Goal: Task Accomplishment & Management: Use online tool/utility

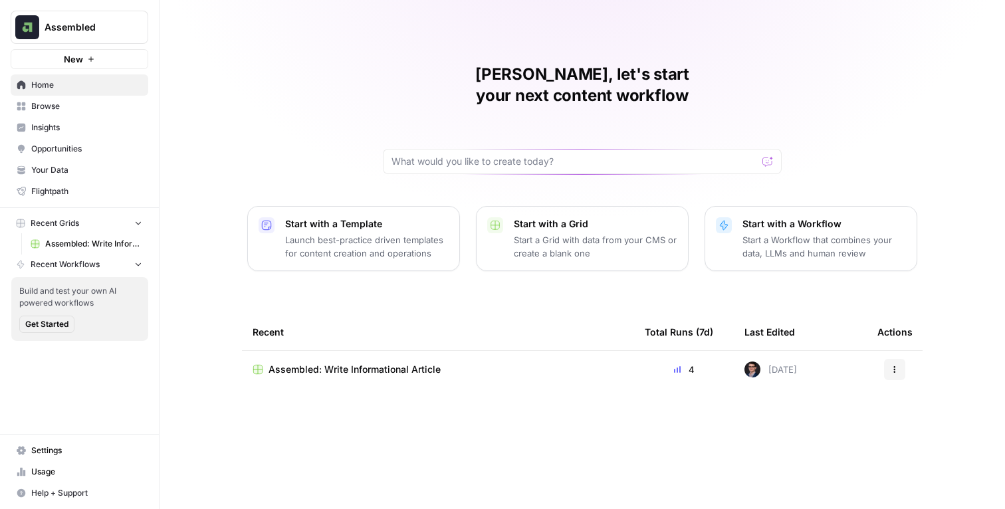
click at [203, 205] on div "[PERSON_NAME], let's start your next content workflow Start with a Template Lau…" at bounding box center [583, 254] width 846 height 509
click at [309, 363] on span "Assembled: Write Informational Article" at bounding box center [355, 369] width 172 height 13
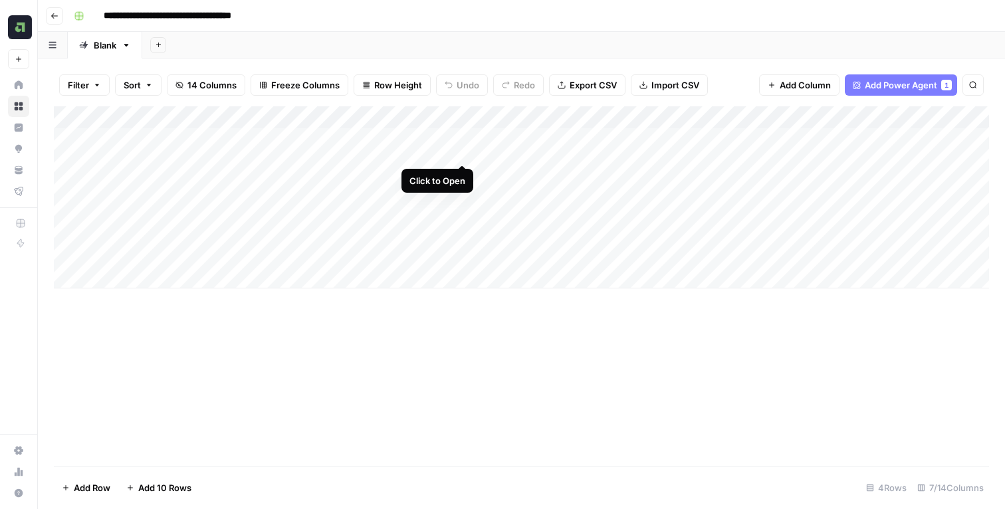
click at [465, 140] on div "Add Column" at bounding box center [522, 197] width 936 height 182
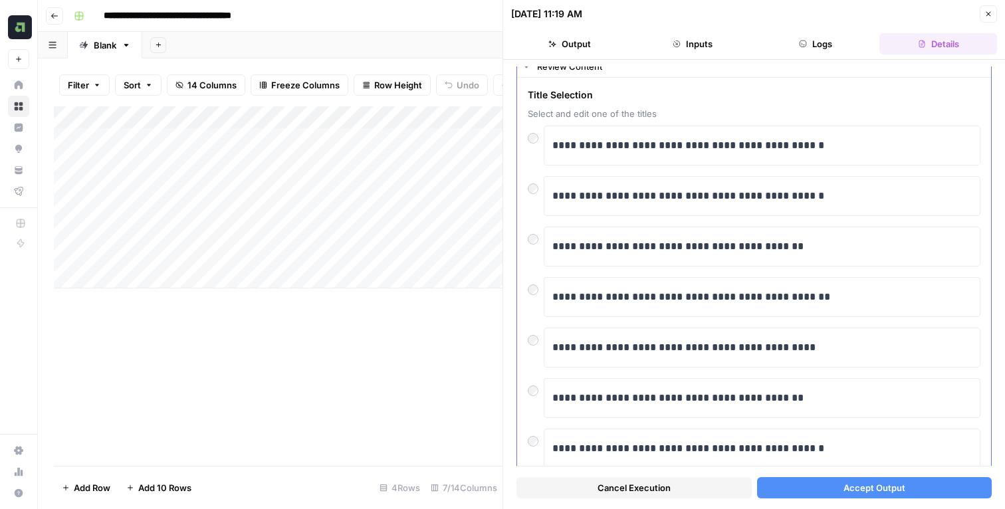
scroll to position [49, 0]
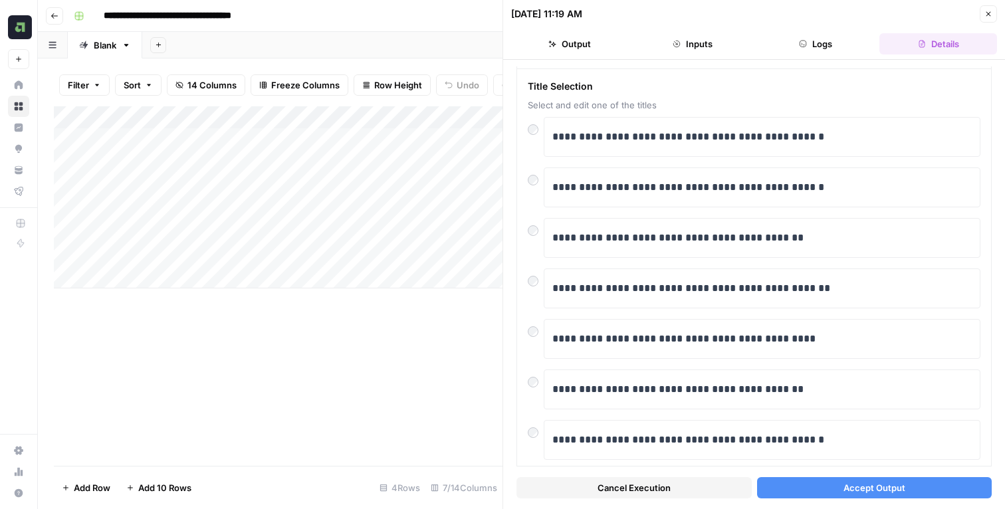
click at [860, 481] on span "Accept Output" at bounding box center [875, 487] width 62 height 13
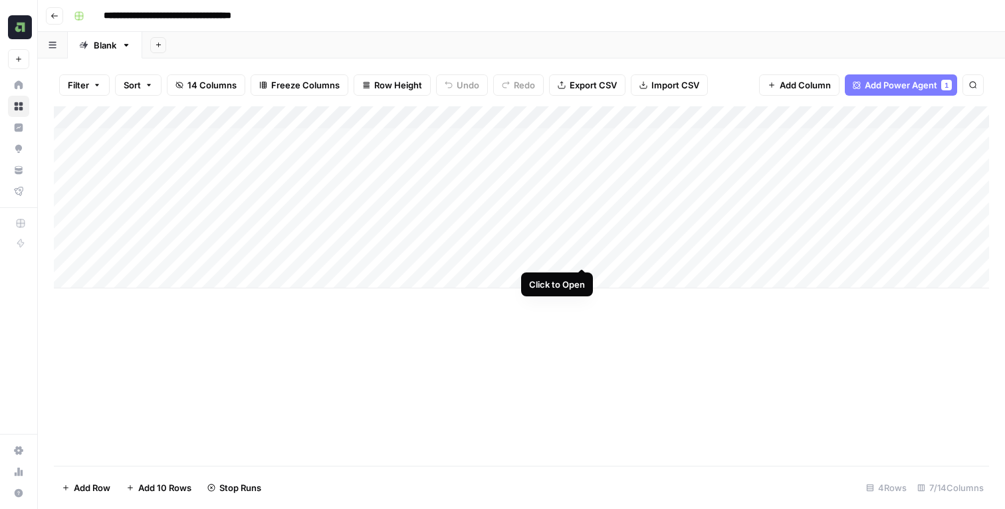
click at [587, 242] on div "Add Column" at bounding box center [522, 197] width 936 height 182
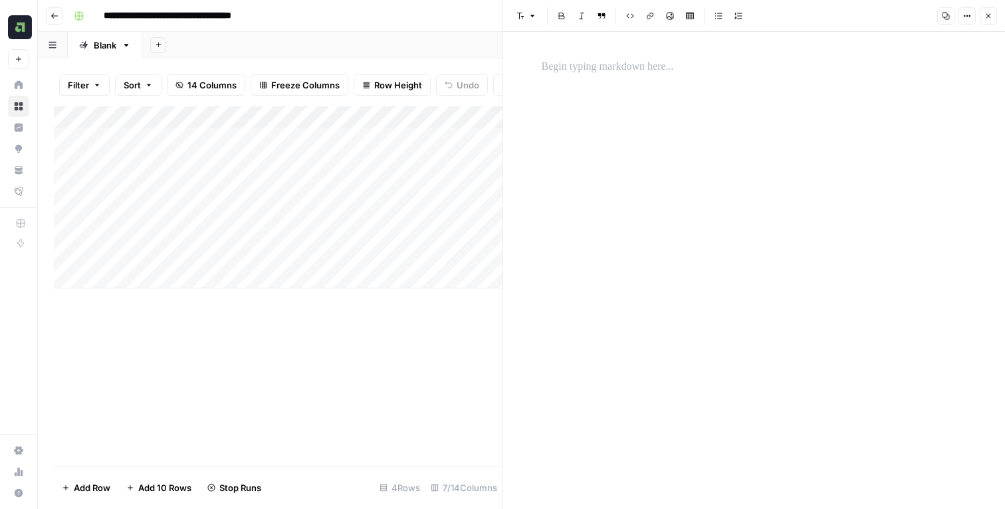
click at [985, 19] on icon "button" at bounding box center [989, 16] width 8 height 8
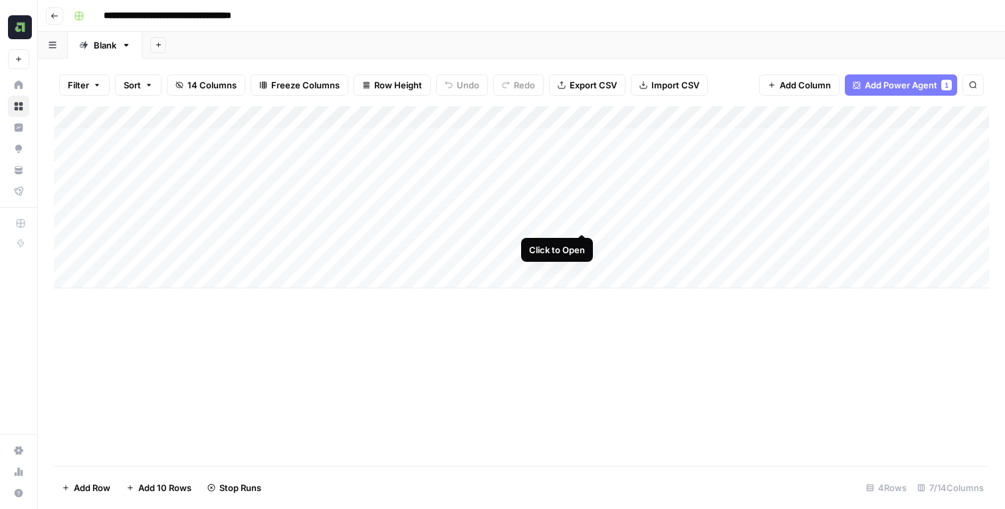
click at [580, 207] on div "Add Column" at bounding box center [522, 197] width 936 height 182
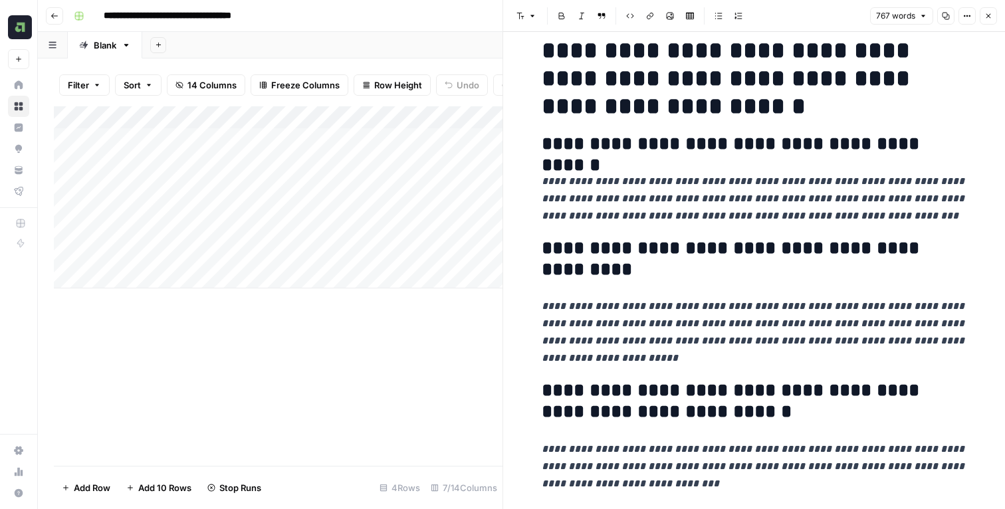
scroll to position [239, 0]
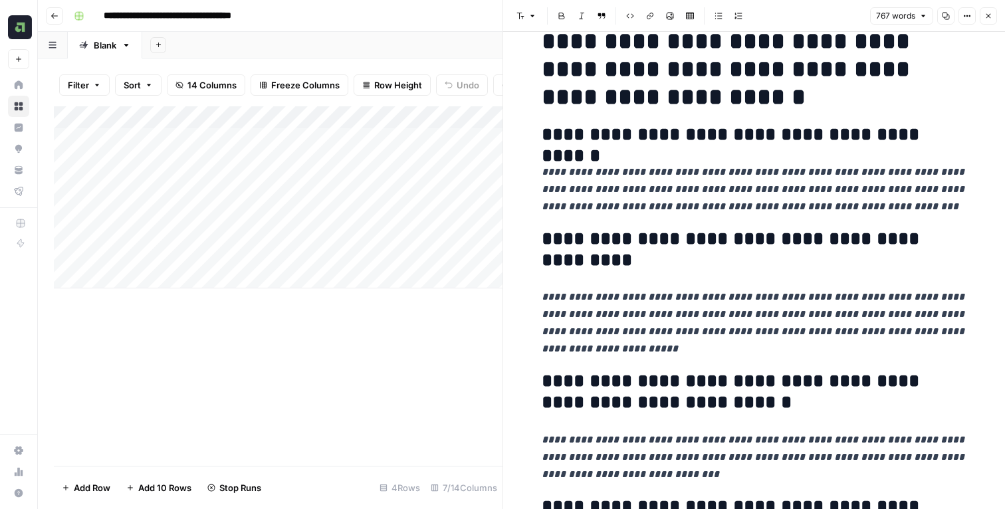
click at [990, 12] on icon "button" at bounding box center [989, 16] width 8 height 8
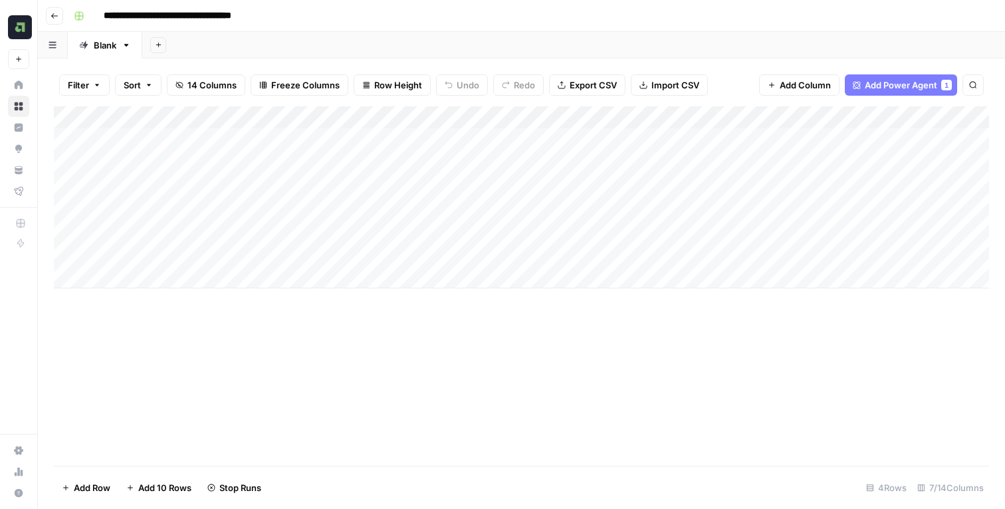
click at [685, 212] on div "Add Column" at bounding box center [522, 197] width 936 height 182
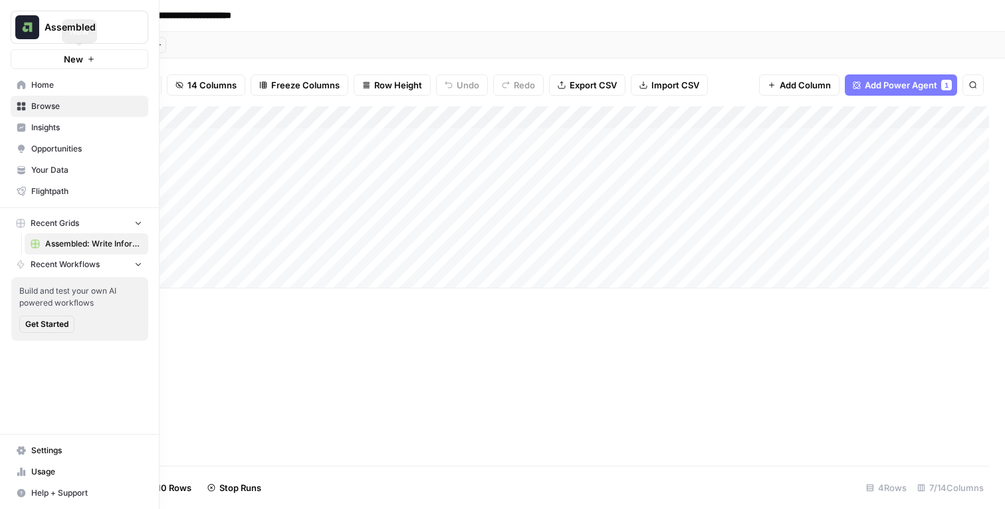
click at [48, 76] on link "Home" at bounding box center [80, 84] width 138 height 21
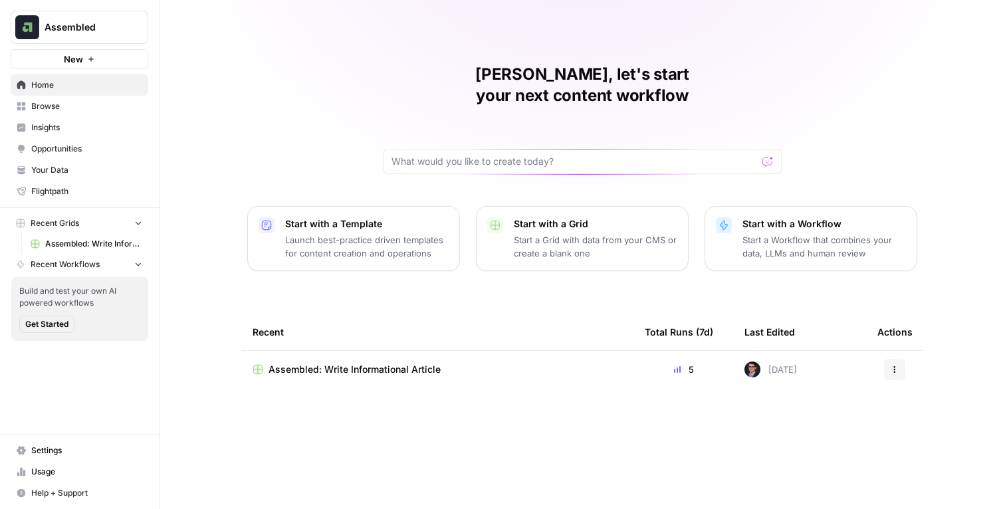
click at [398, 233] on p "Launch best-practice driven templates for content creation and operations" at bounding box center [367, 246] width 164 height 27
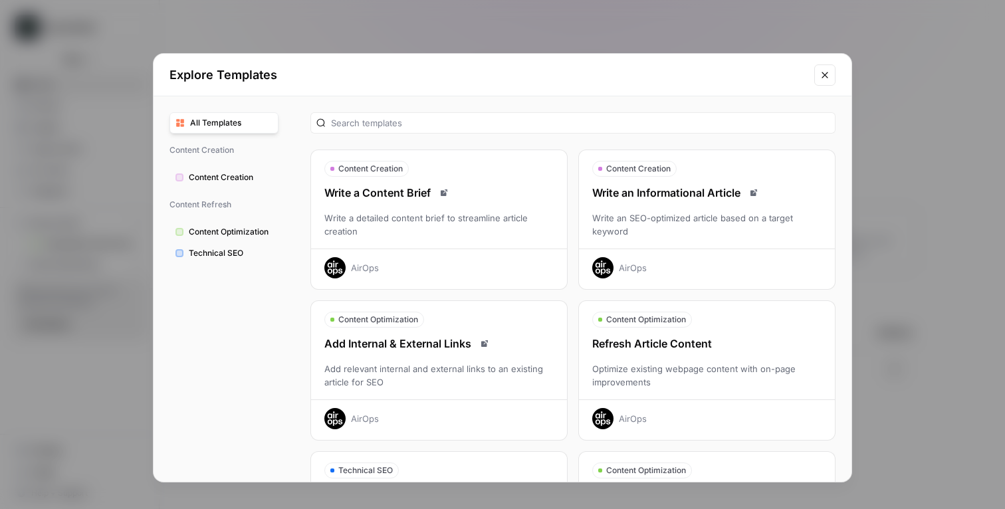
click at [710, 368] on div "Optimize existing webpage content with on-page improvements" at bounding box center [707, 375] width 256 height 27
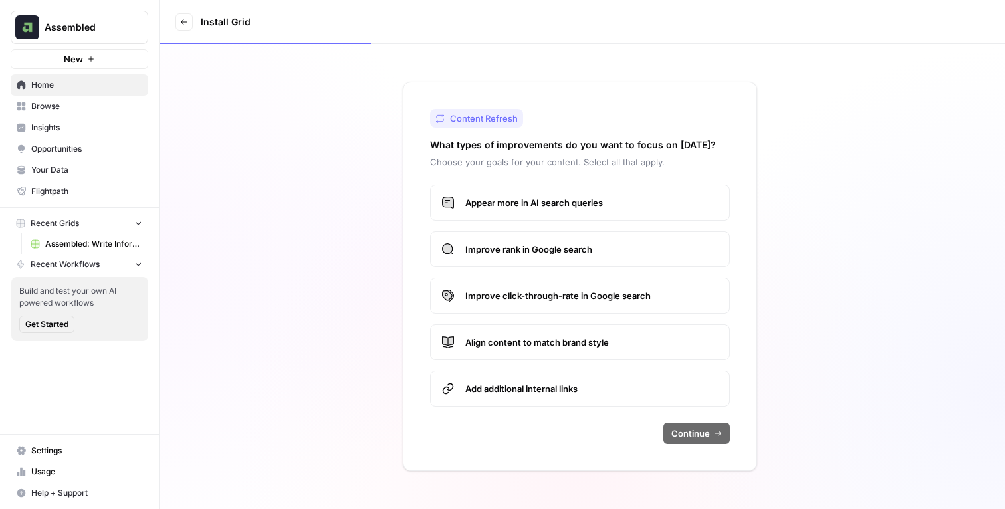
click at [601, 207] on span "Appear more in AI search queries" at bounding box center [591, 202] width 253 height 13
click at [596, 250] on span "Improve rank in Google search" at bounding box center [591, 249] width 253 height 13
click at [594, 305] on label "Improve click-through-rate in Google search" at bounding box center [580, 296] width 300 height 36
click at [585, 332] on label "Align content to match brand style" at bounding box center [580, 343] width 300 height 36
click at [574, 404] on label "Add additional internal links" at bounding box center [580, 389] width 300 height 36
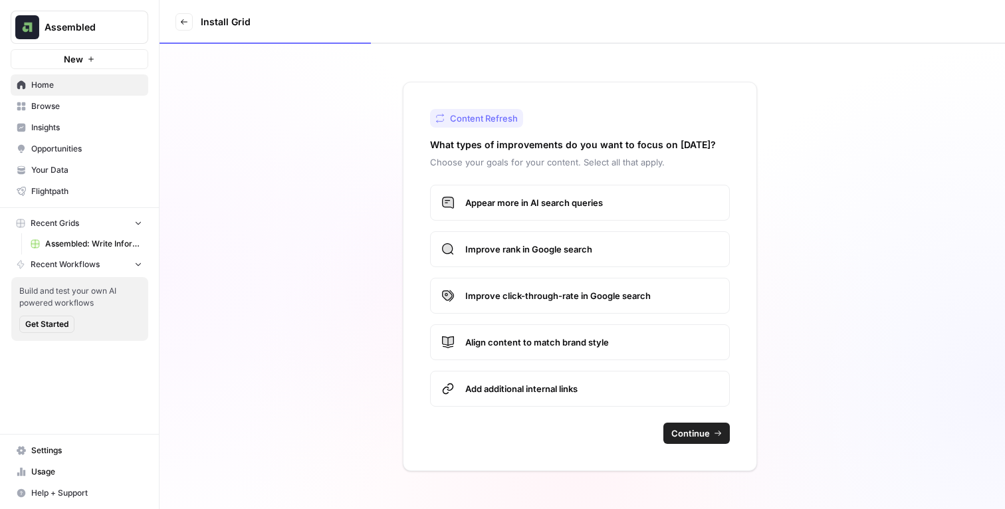
click at [692, 436] on span "Continue" at bounding box center [691, 433] width 39 height 13
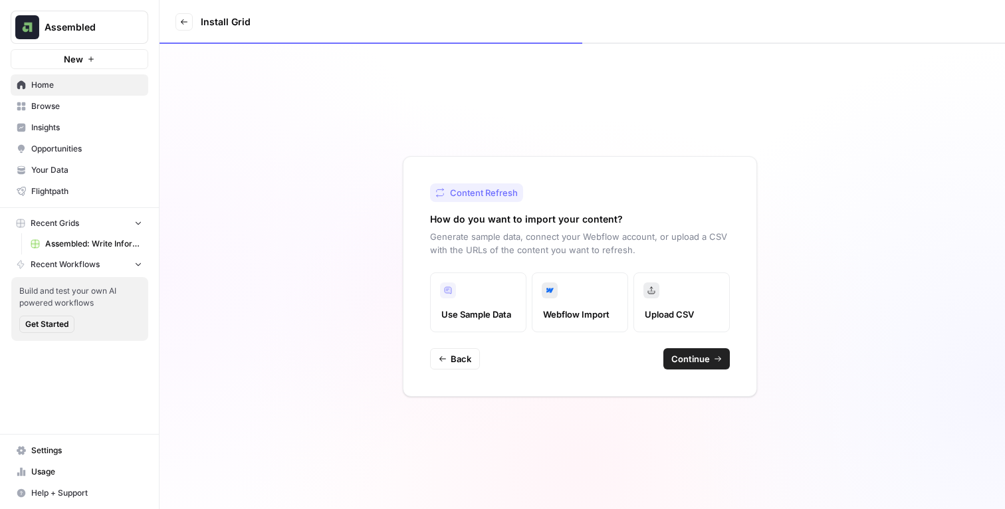
click at [698, 361] on span "Continue" at bounding box center [691, 358] width 39 height 13
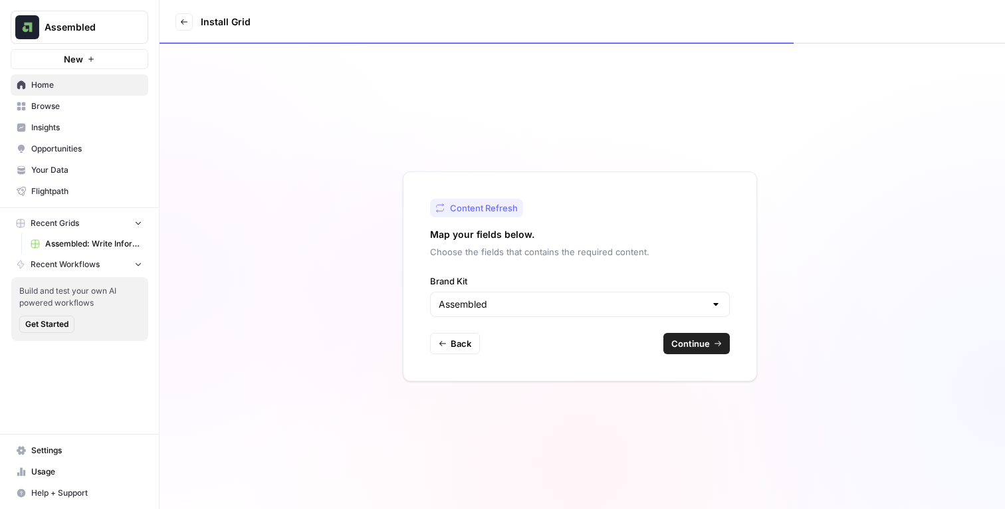
click at [688, 334] on button "Continue" at bounding box center [697, 343] width 66 height 21
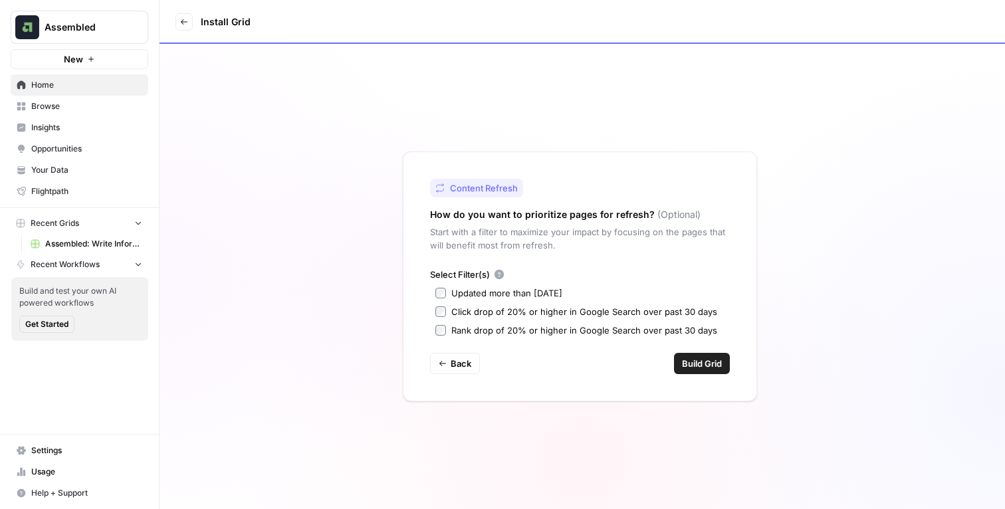
click at [493, 289] on div "Updated more than [DATE]" at bounding box center [507, 293] width 111 height 13
click at [709, 362] on span "Build Grid" at bounding box center [702, 363] width 40 height 13
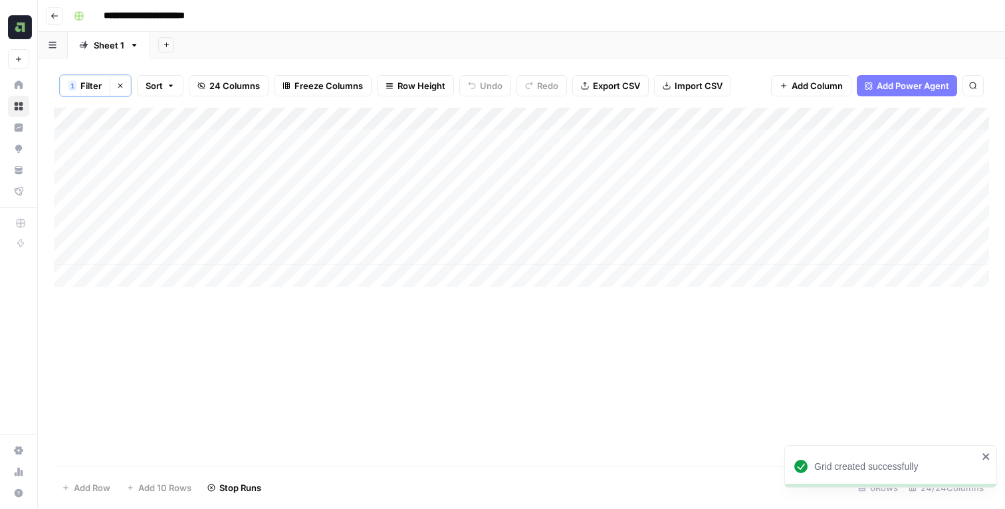
click at [192, 309] on div "Add Column" at bounding box center [522, 287] width 936 height 358
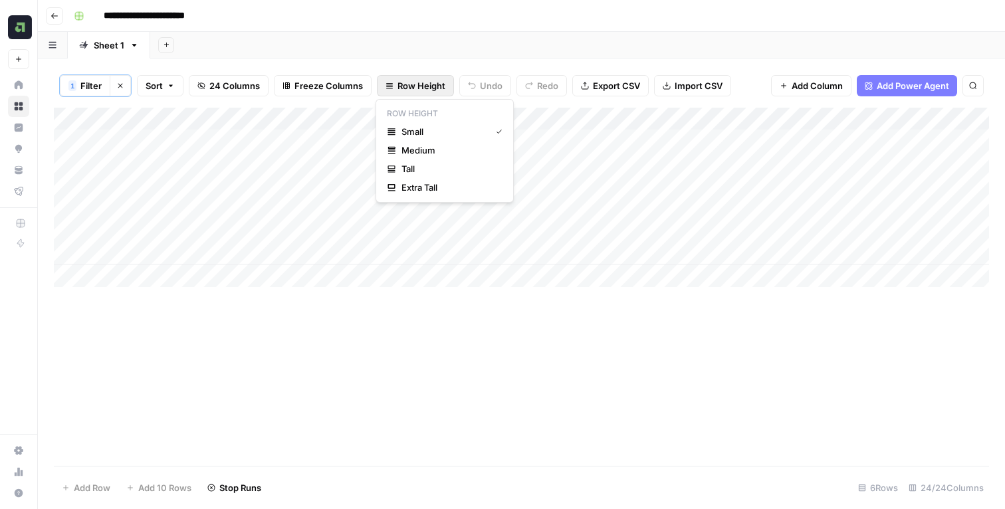
click at [410, 86] on span "Row Height" at bounding box center [422, 85] width 48 height 13
click at [434, 155] on span "Medium" at bounding box center [450, 150] width 96 height 13
drag, startPoint x: 219, startPoint y: 118, endPoint x: 426, endPoint y: 117, distance: 206.1
click at [426, 117] on div "Add Column" at bounding box center [522, 233] width 936 height 251
click at [335, 138] on div "Add Column" at bounding box center [522, 233] width 936 height 251
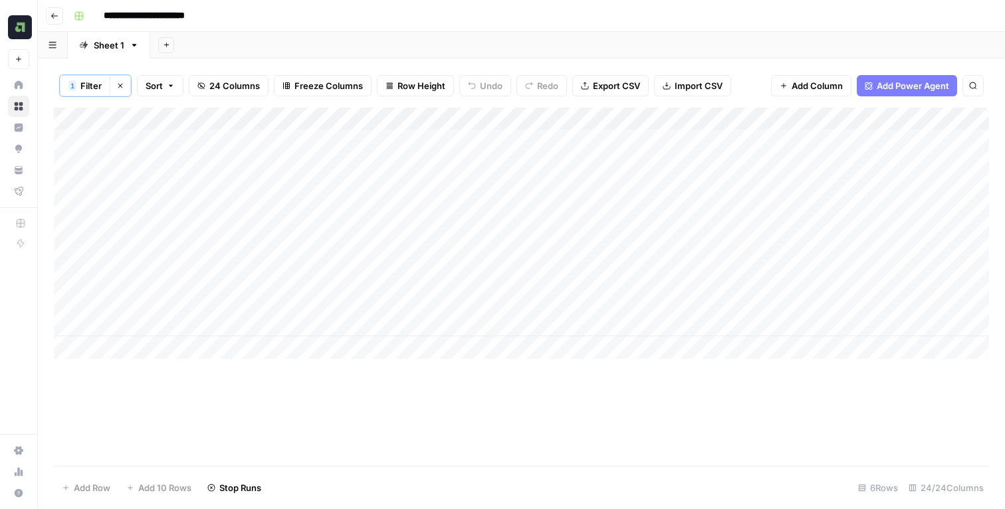
click at [335, 138] on div "Add Column" at bounding box center [522, 233] width 936 height 251
click at [335, 138] on div "**********" at bounding box center [263, 143] width 327 height 23
click at [293, 156] on div "**********" at bounding box center [263, 146] width 327 height 37
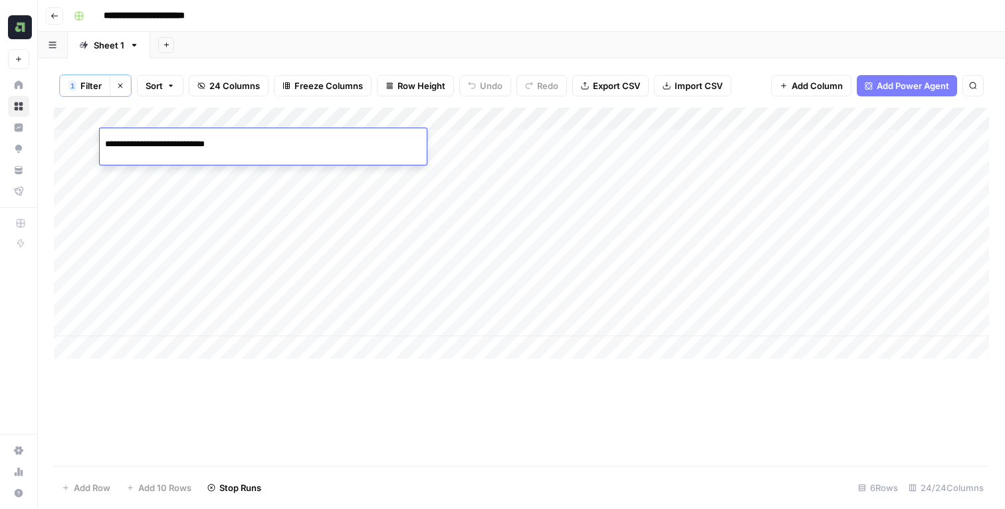
click at [293, 156] on div "**********" at bounding box center [263, 146] width 327 height 37
click at [219, 138] on input "**********" at bounding box center [211, 144] width 213 height 16
paste input "**********"
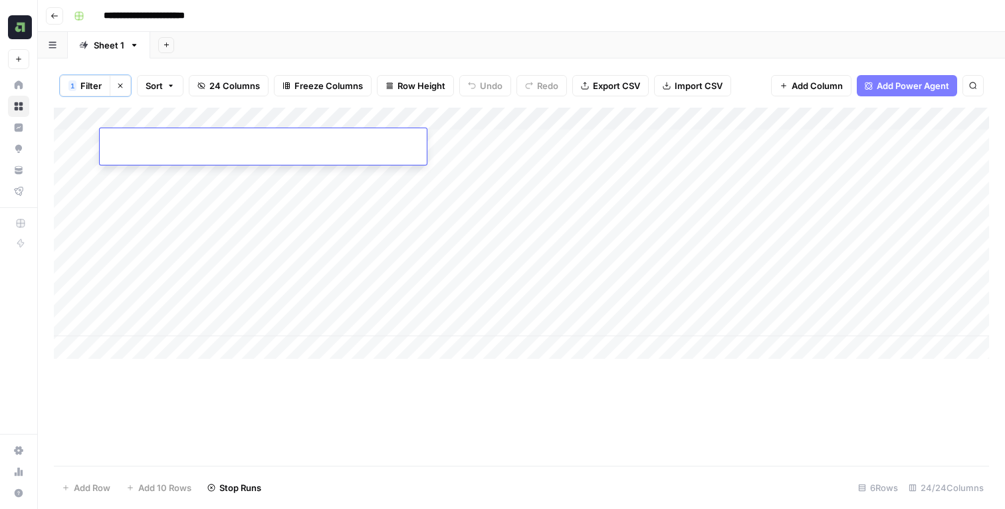
type input "**********"
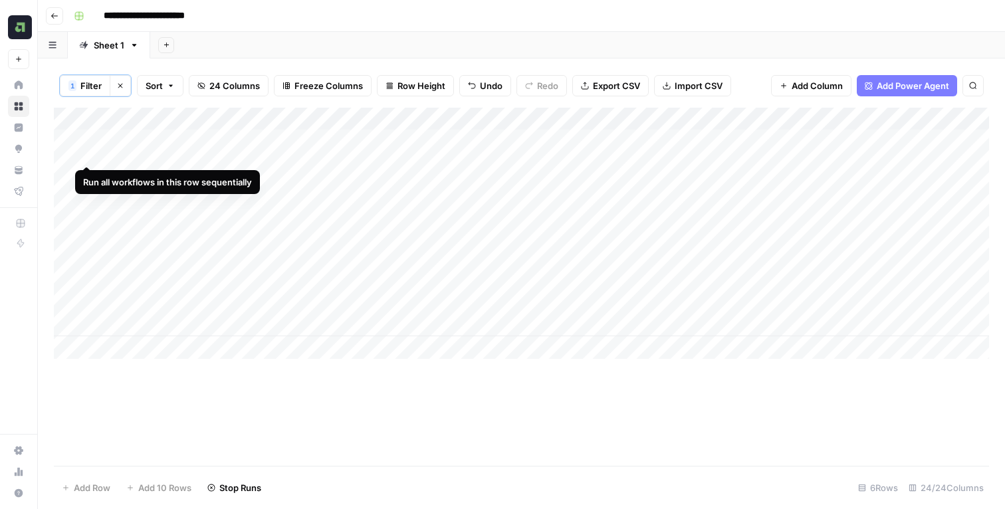
click at [88, 140] on div "Add Column" at bounding box center [522, 233] width 936 height 251
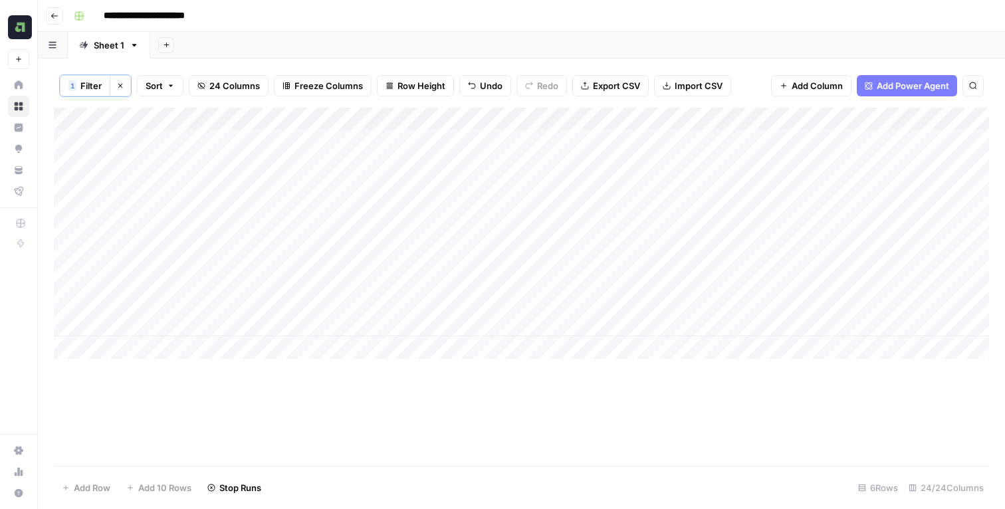
click at [277, 39] on div "Add Sheet" at bounding box center [577, 45] width 855 height 27
click at [329, 178] on div "Add Column" at bounding box center [522, 233] width 936 height 251
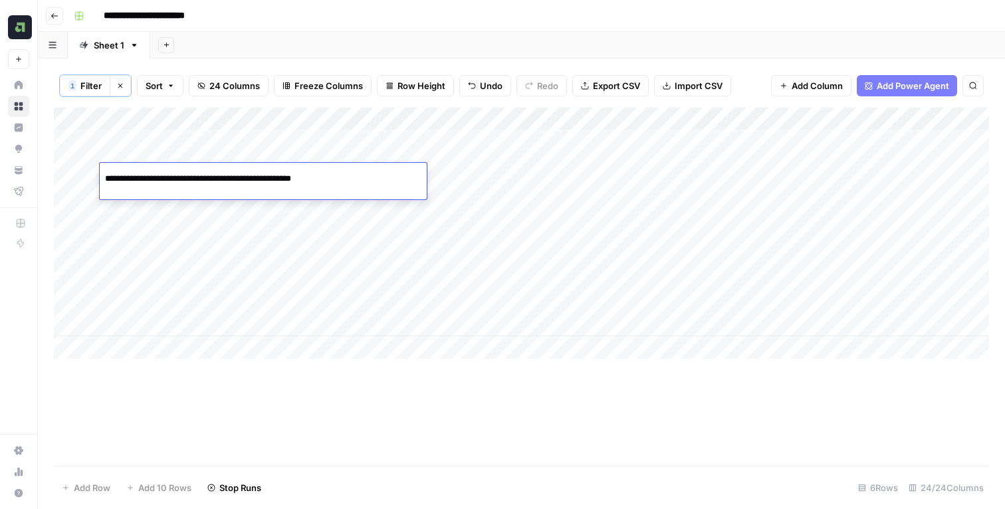
scroll to position [0, 33]
click at [305, 176] on input "**********" at bounding box center [211, 179] width 213 height 16
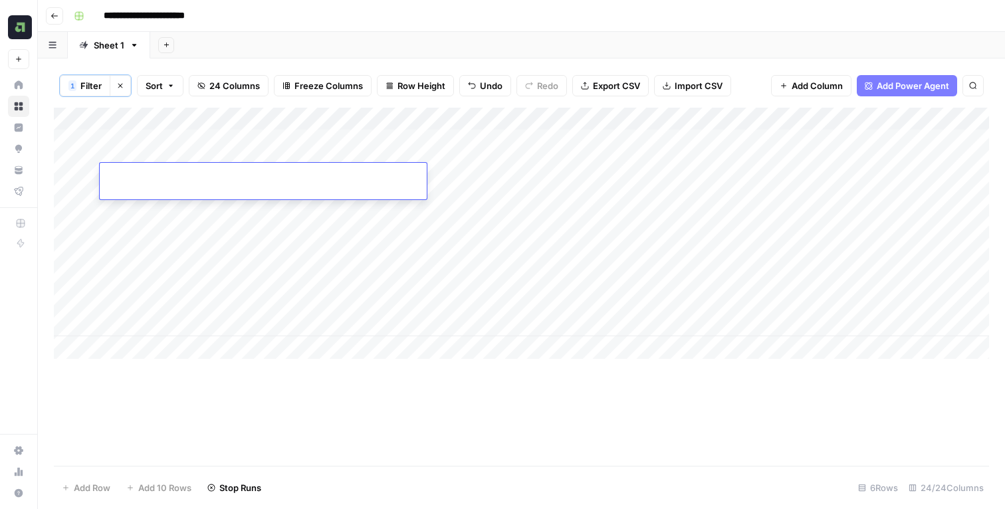
click at [337, 215] on div "Add Column" at bounding box center [522, 233] width 936 height 251
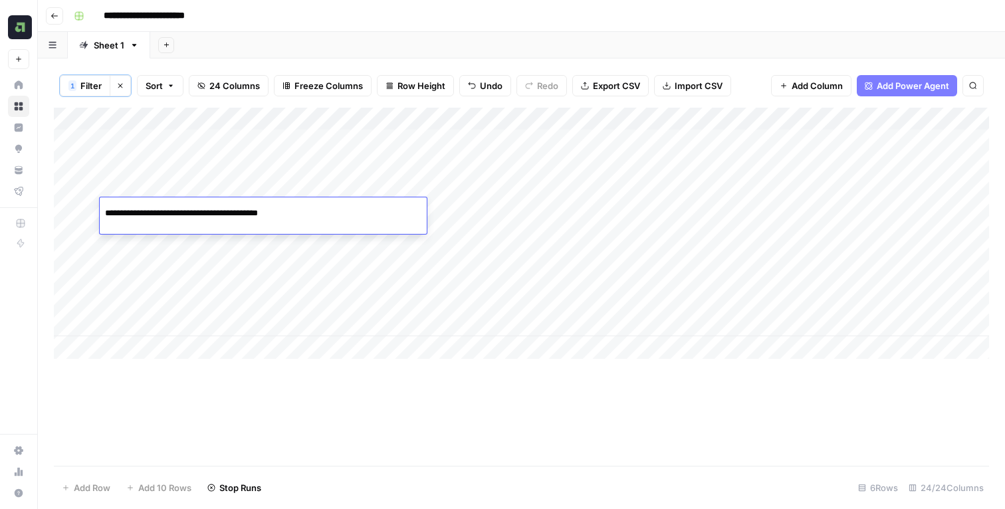
click at [337, 215] on div "**********" at bounding box center [263, 212] width 327 height 23
click at [311, 213] on input "**********" at bounding box center [211, 213] width 213 height 16
click at [251, 216] on input "**********" at bounding box center [211, 213] width 213 height 16
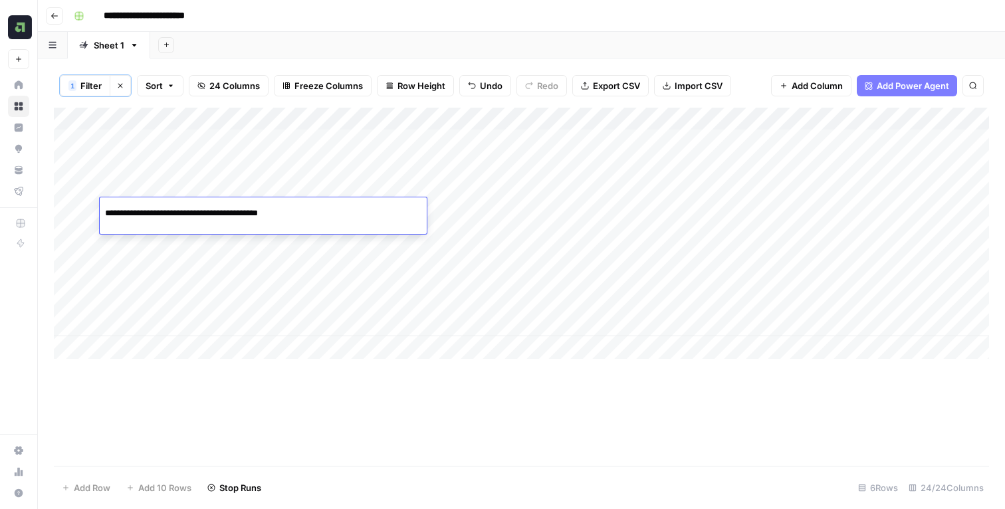
click at [251, 216] on input "**********" at bounding box center [211, 213] width 213 height 16
click at [227, 246] on div "Add Column" at bounding box center [522, 233] width 936 height 251
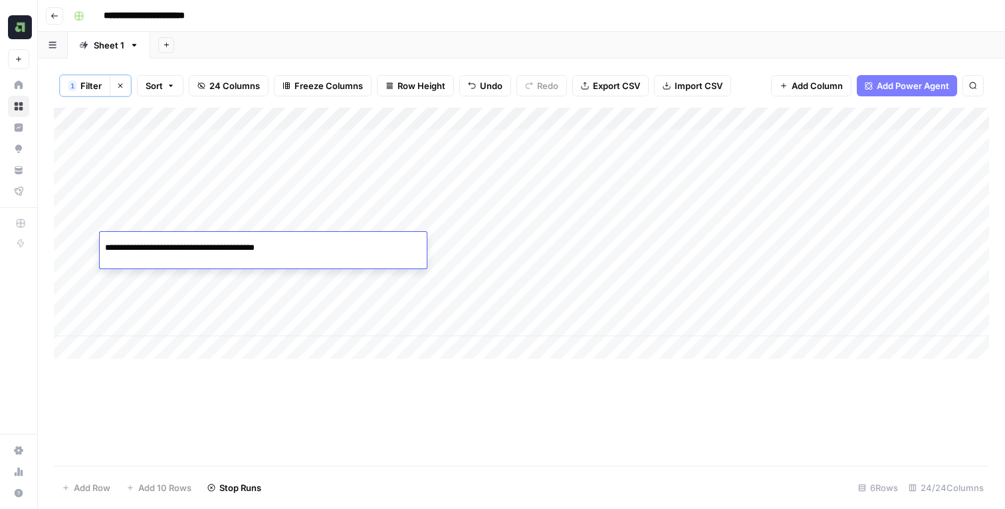
click at [227, 246] on input "**********" at bounding box center [211, 248] width 213 height 16
click at [215, 279] on div "Add Column" at bounding box center [522, 233] width 936 height 251
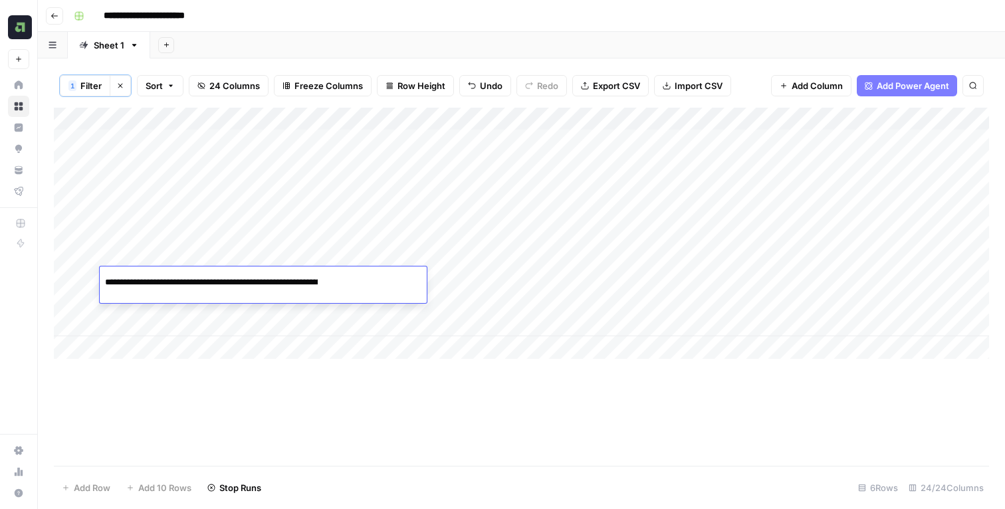
scroll to position [0, 80]
click at [215, 279] on input "**********" at bounding box center [211, 283] width 213 height 16
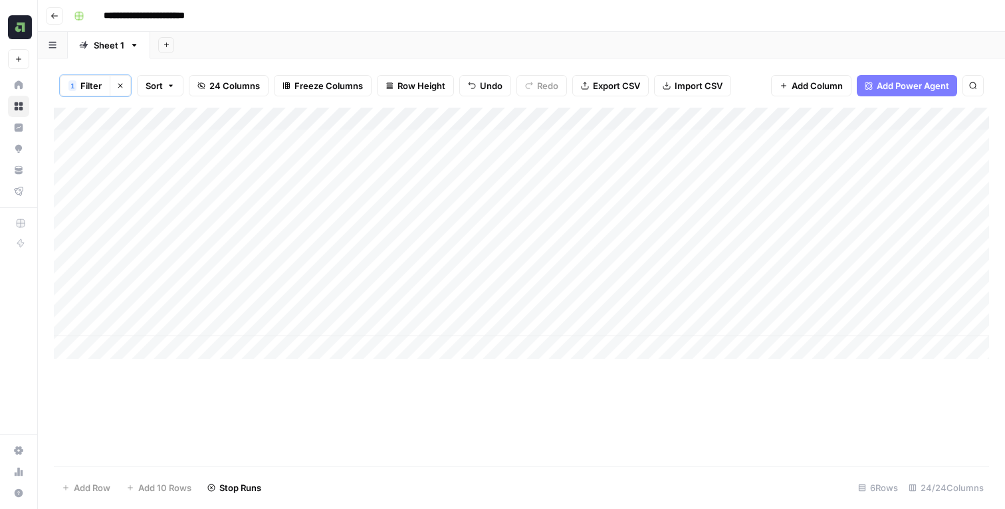
click at [270, 176] on div "Add Column" at bounding box center [522, 233] width 936 height 251
click at [270, 176] on input at bounding box center [211, 179] width 213 height 16
type input "**********"
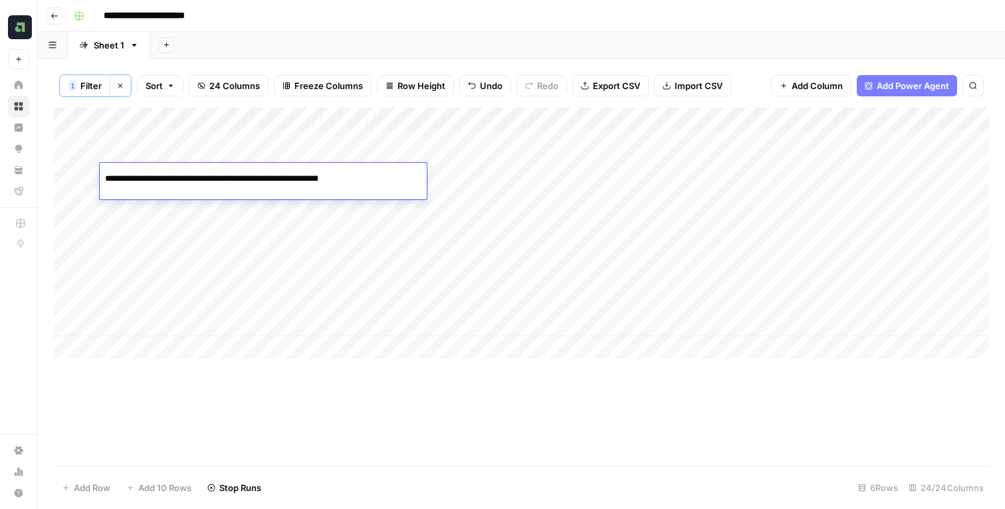
scroll to position [0, 233]
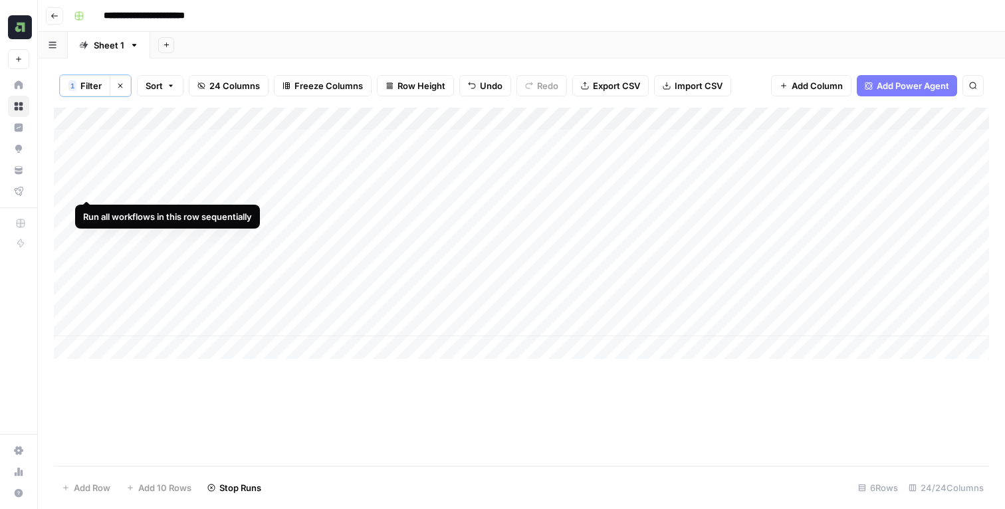
click at [86, 176] on div "Add Column" at bounding box center [522, 233] width 936 height 251
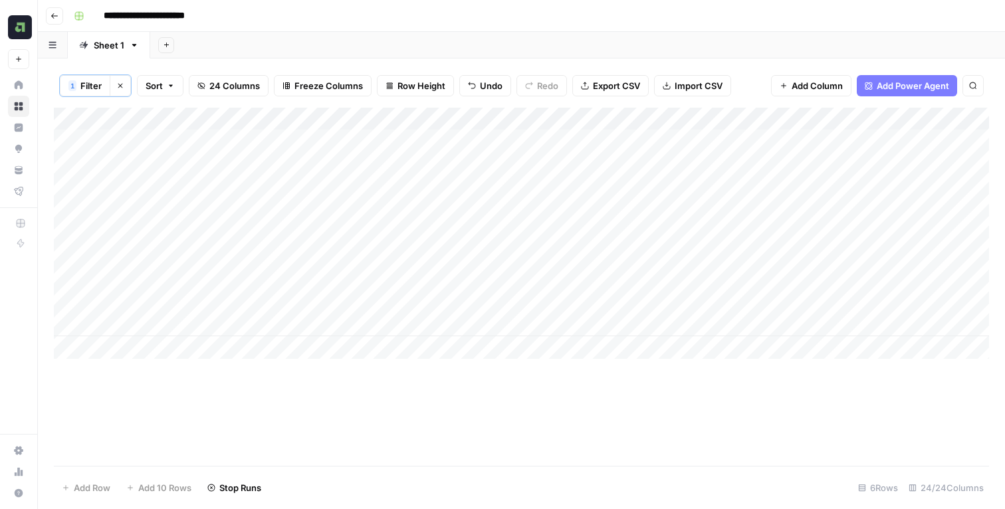
click at [544, 18] on div "**********" at bounding box center [530, 15] width 924 height 21
click at [282, 211] on div "Add Column" at bounding box center [522, 233] width 936 height 251
click at [282, 211] on input at bounding box center [211, 213] width 213 height 16
type input "**********"
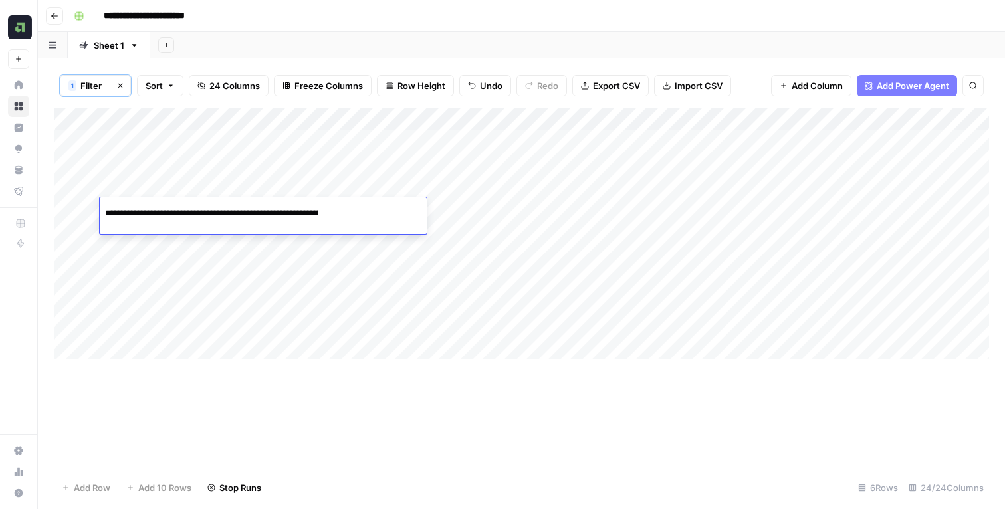
scroll to position [0, 112]
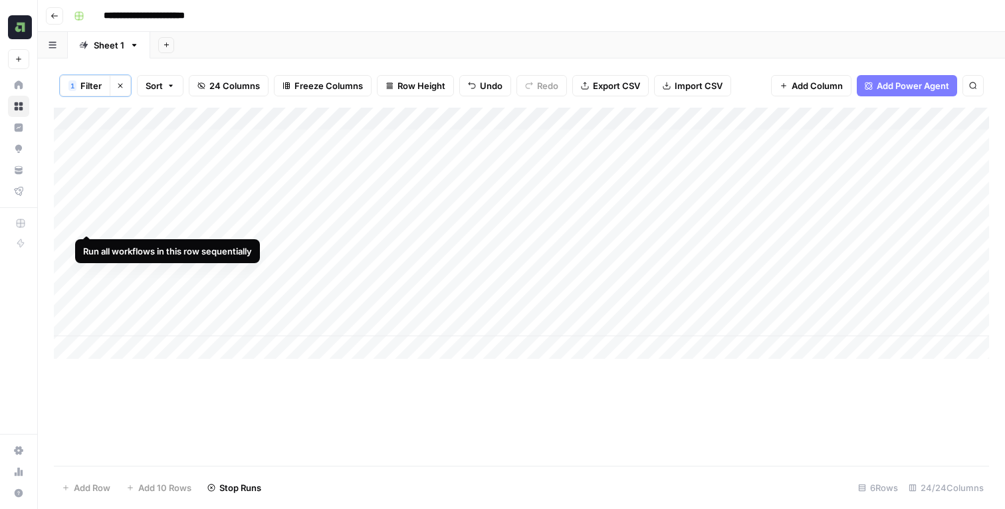
click at [88, 207] on div "Add Column" at bounding box center [522, 233] width 936 height 251
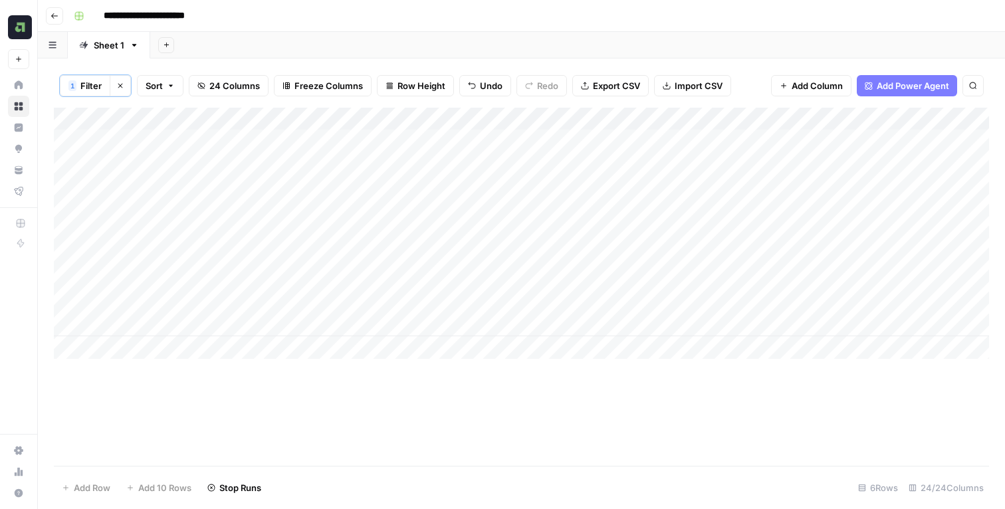
click at [280, 242] on div "Add Column" at bounding box center [522, 233] width 936 height 251
click at [280, 242] on input at bounding box center [211, 248] width 213 height 16
type input "**********"
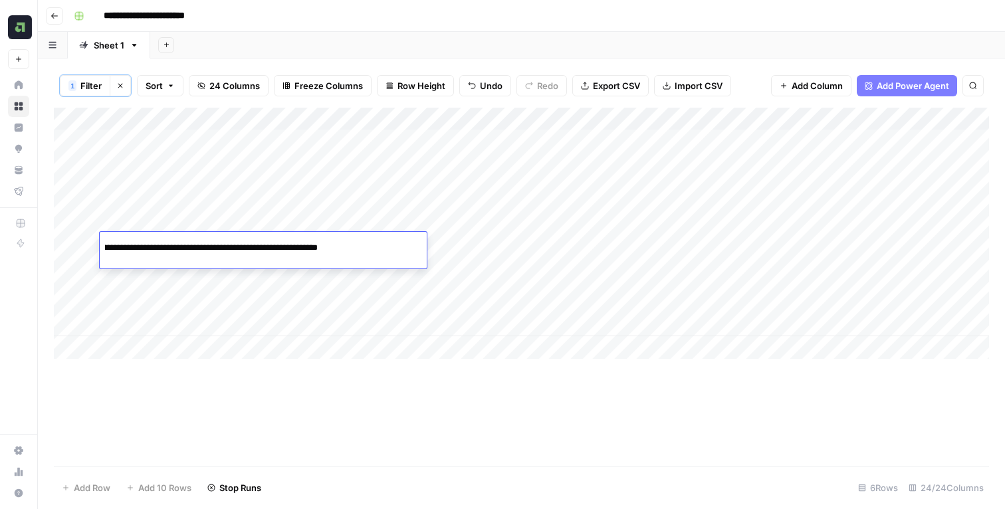
scroll to position [0, 0]
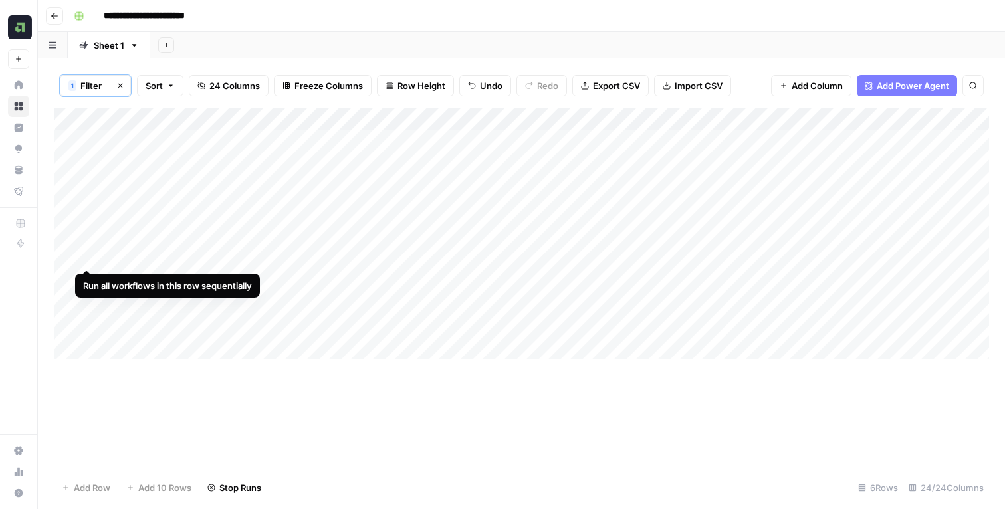
click at [90, 245] on div "Add Column" at bounding box center [522, 233] width 936 height 251
click at [317, 280] on div "Add Column" at bounding box center [522, 233] width 936 height 251
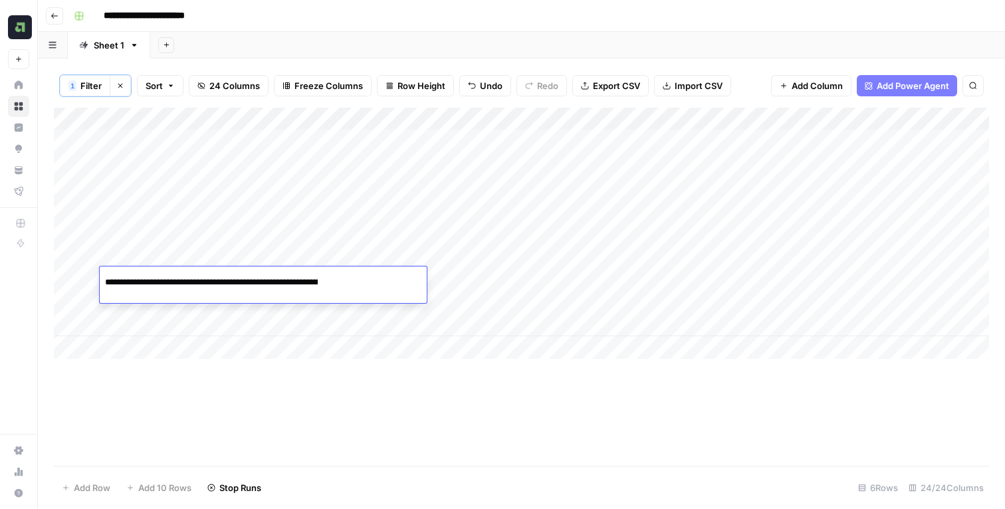
scroll to position [0, 80]
click at [317, 280] on input "**********" at bounding box center [211, 283] width 213 height 16
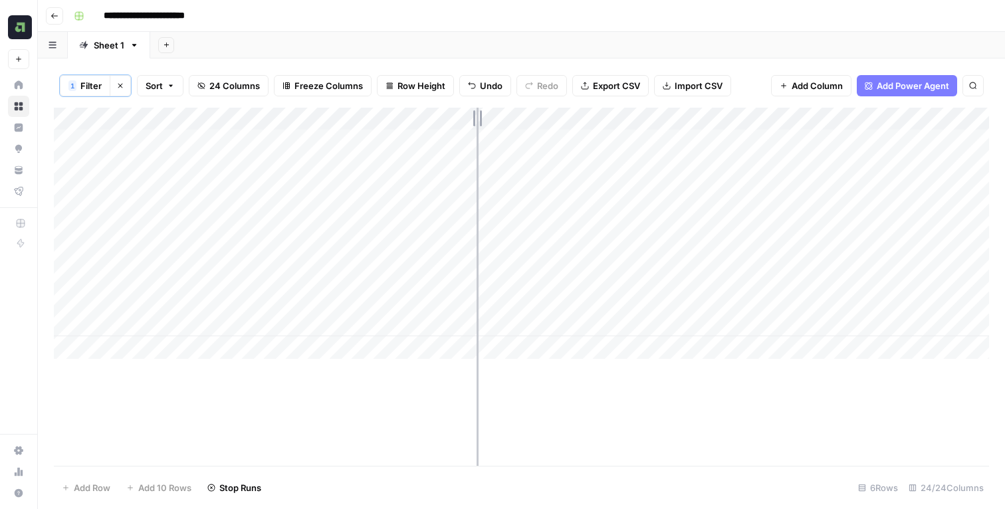
drag, startPoint x: 425, startPoint y: 118, endPoint x: 477, endPoint y: 115, distance: 52.0
click at [477, 115] on div "Add Column" at bounding box center [522, 233] width 936 height 251
click at [281, 37] on div "Add Sheet" at bounding box center [577, 45] width 855 height 27
click at [224, 276] on div "Add Column" at bounding box center [522, 233] width 936 height 251
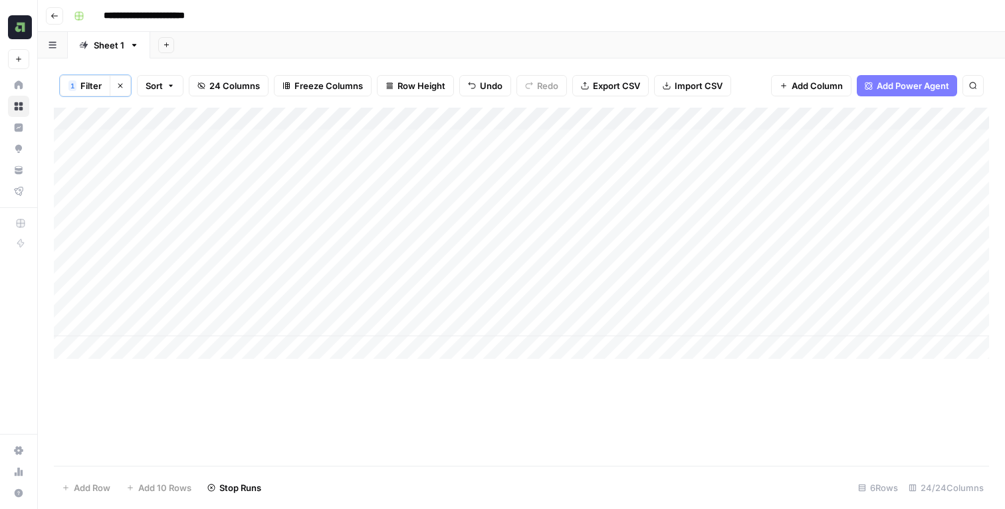
click at [105, 21] on input "**********" at bounding box center [160, 15] width 124 height 21
type input "**********"
click at [549, 139] on div "Add Column" at bounding box center [522, 233] width 936 height 251
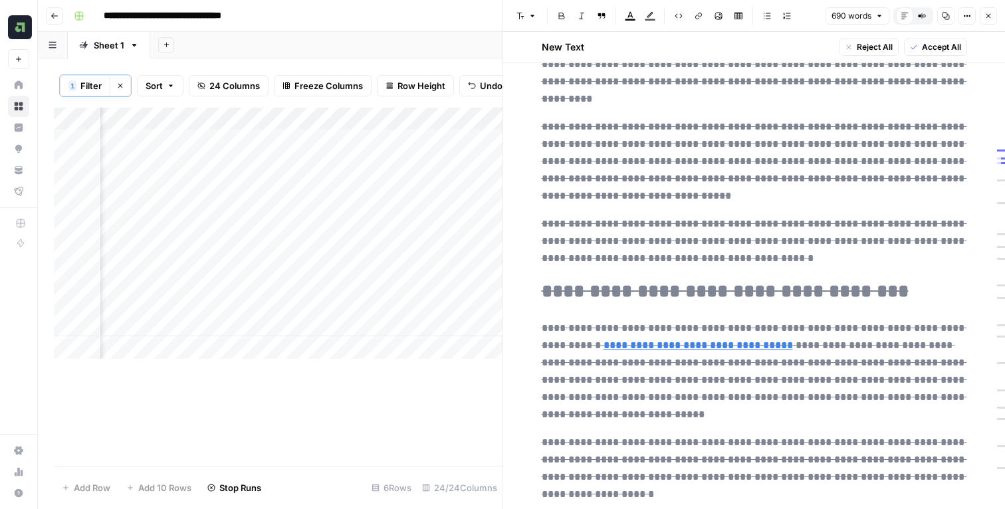
scroll to position [1243, 0]
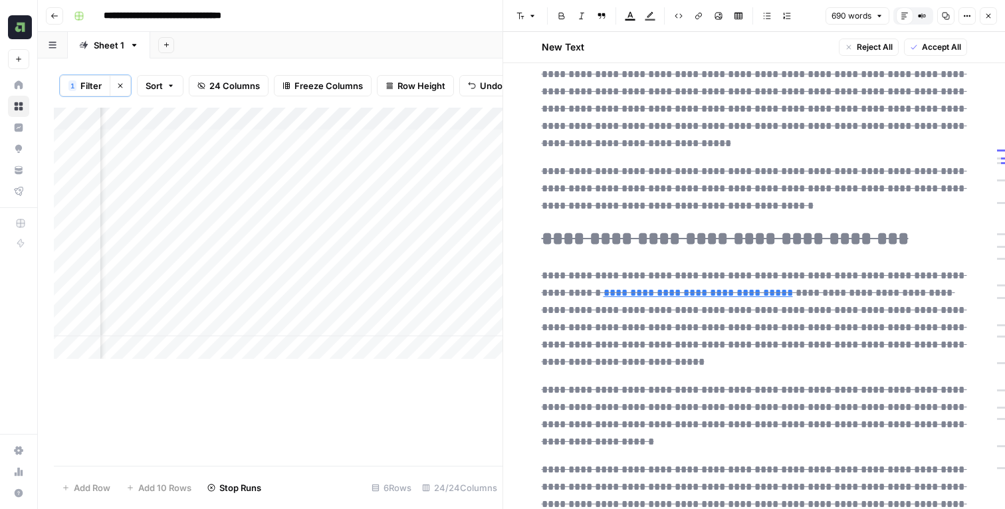
click at [988, 14] on icon "button" at bounding box center [989, 16] width 8 height 8
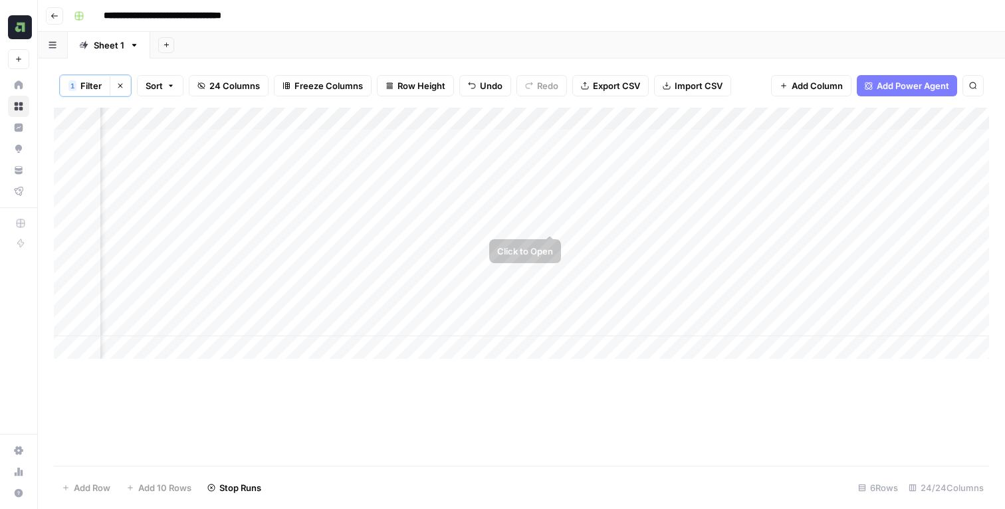
click at [551, 210] on div "Add Column" at bounding box center [522, 233] width 936 height 251
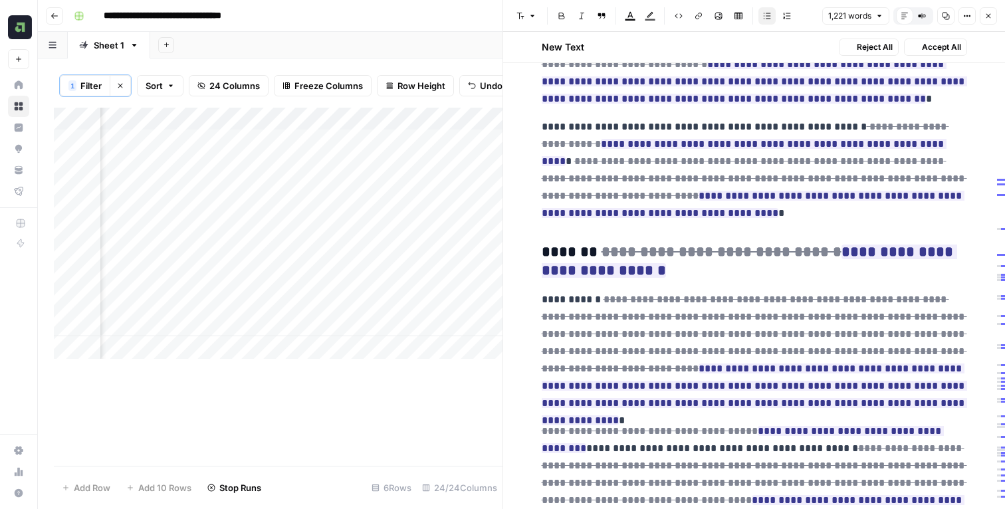
scroll to position [801, 0]
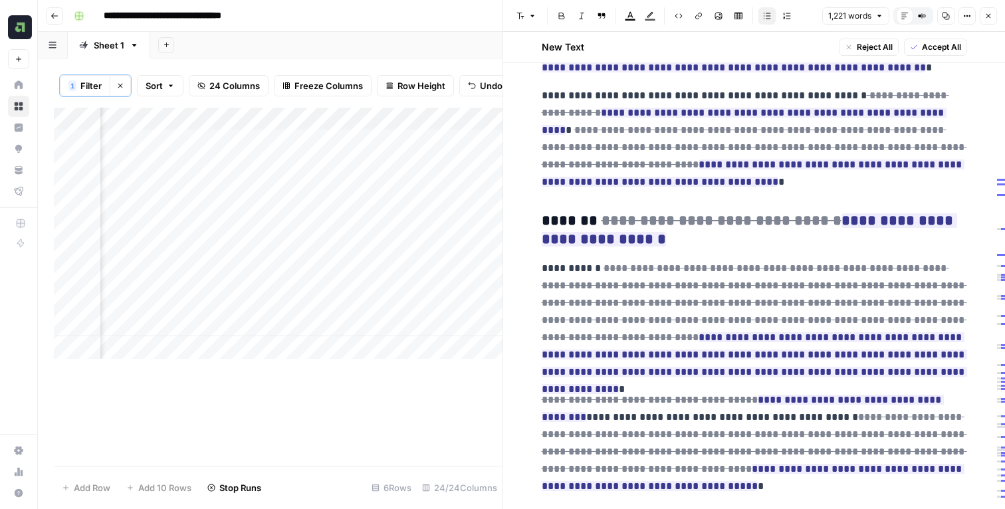
click at [1001, 13] on header "Font style Bold Italic Block quote Text color Highlight color Code block Link I…" at bounding box center [754, 16] width 502 height 32
click at [991, 17] on icon "button" at bounding box center [989, 16] width 8 height 8
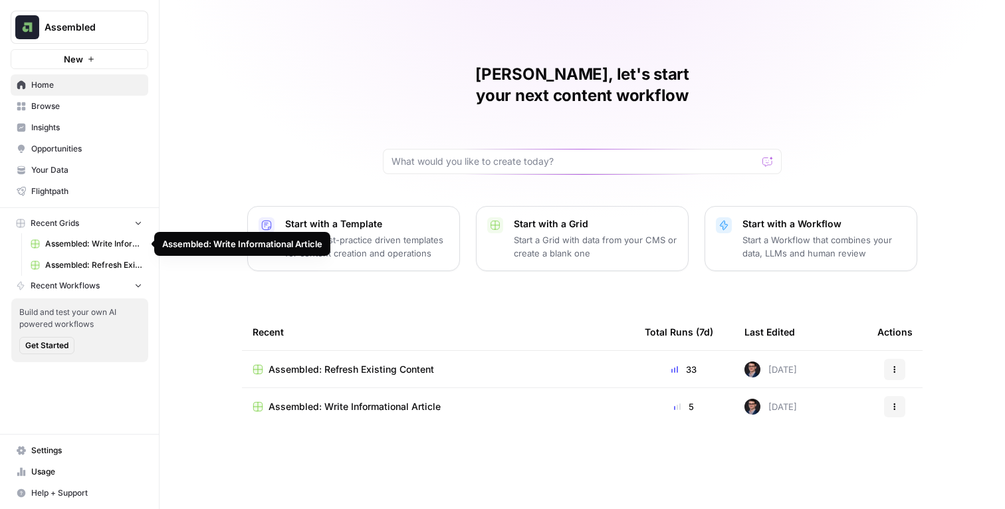
click at [85, 260] on span "Assembled: Refresh Existing Content" at bounding box center [93, 265] width 97 height 12
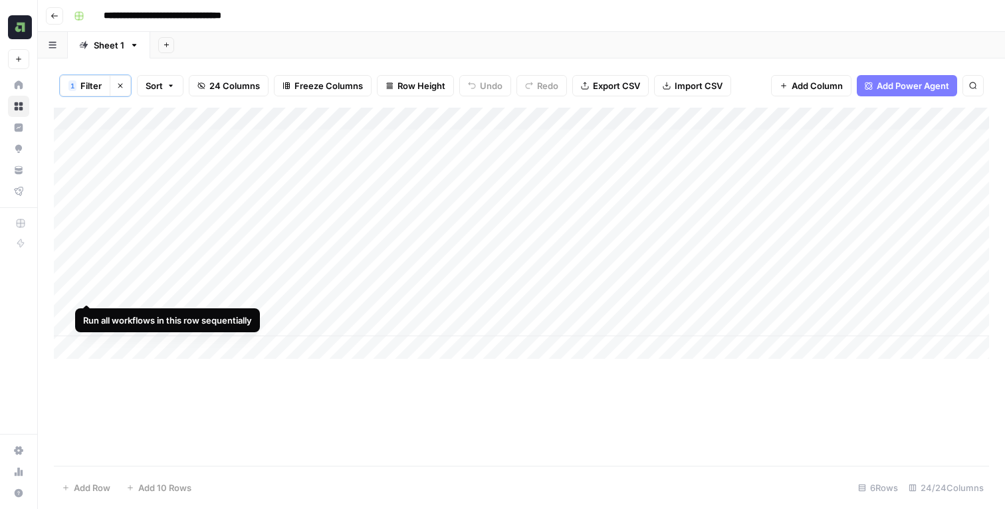
click at [86, 279] on div "Add Column" at bounding box center [522, 233] width 936 height 251
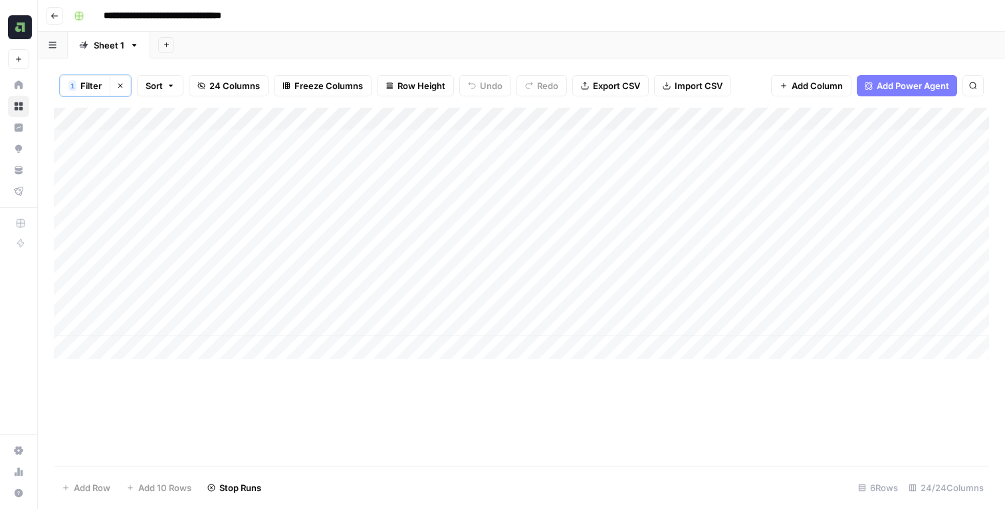
click at [467, 10] on div "**********" at bounding box center [530, 15] width 924 height 21
click at [64, 287] on div "Add Column" at bounding box center [522, 233] width 936 height 251
click at [78, 501] on footer "Delete 1 Row Unselect 6 Rows 24/24 Columns" at bounding box center [522, 487] width 936 height 43
click at [81, 483] on span "Delete 1 Row" at bounding box center [88, 487] width 53 height 13
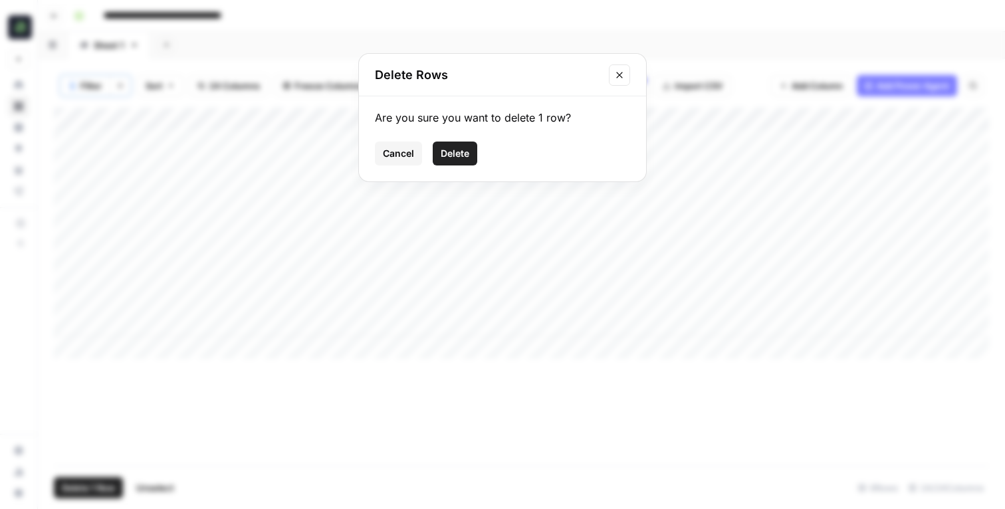
click at [458, 155] on span "Delete" at bounding box center [455, 153] width 29 height 13
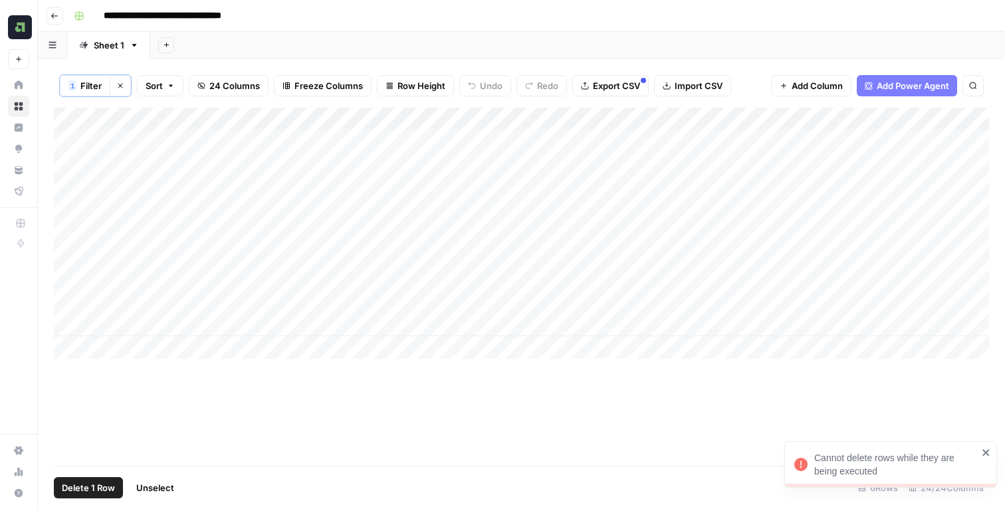
click at [66, 284] on div "Add Column" at bounding box center [522, 233] width 936 height 251
click at [92, 281] on div "Add Column" at bounding box center [522, 233] width 936 height 251
click at [72, 286] on div "Add Column" at bounding box center [522, 233] width 936 height 251
click at [72, 487] on span "Delete 1 Row" at bounding box center [88, 487] width 53 height 13
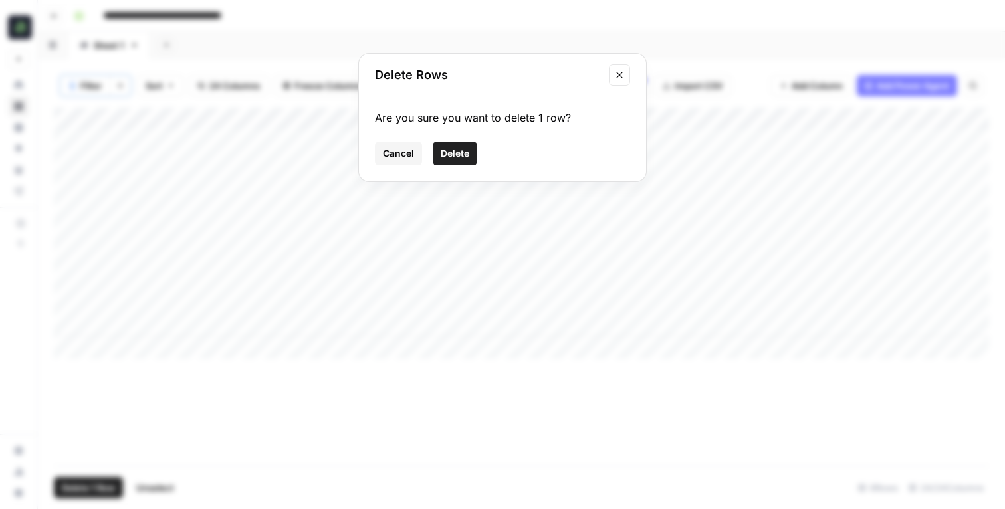
click at [444, 151] on span "Delete" at bounding box center [455, 153] width 29 height 13
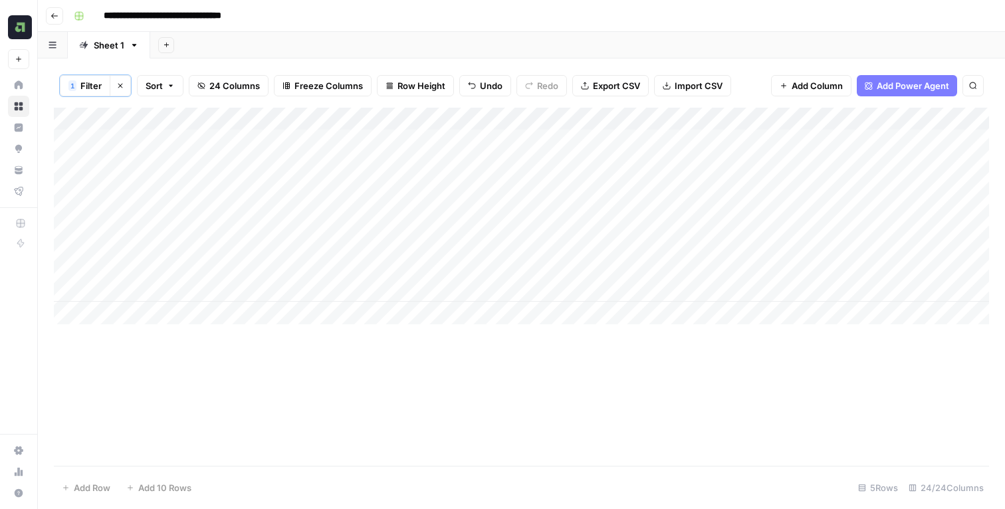
click at [87, 308] on div "Add Column" at bounding box center [522, 216] width 936 height 217
click at [155, 307] on div "Add Column" at bounding box center [522, 216] width 936 height 217
click at [209, 49] on div "Add Sheet" at bounding box center [577, 45] width 855 height 27
click at [116, 88] on button "Clear filters" at bounding box center [120, 85] width 21 height 21
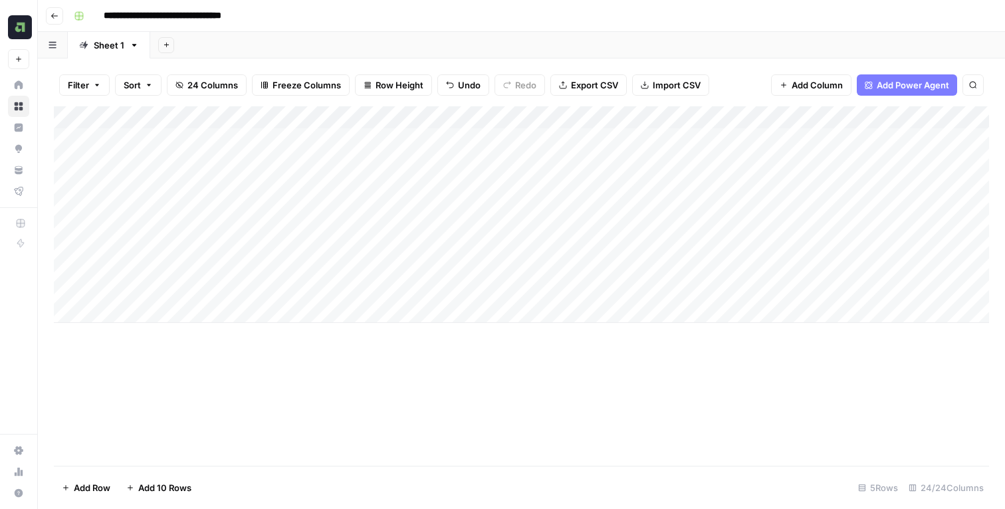
click at [144, 309] on div "Add Column" at bounding box center [522, 214] width 936 height 217
type input "**********"
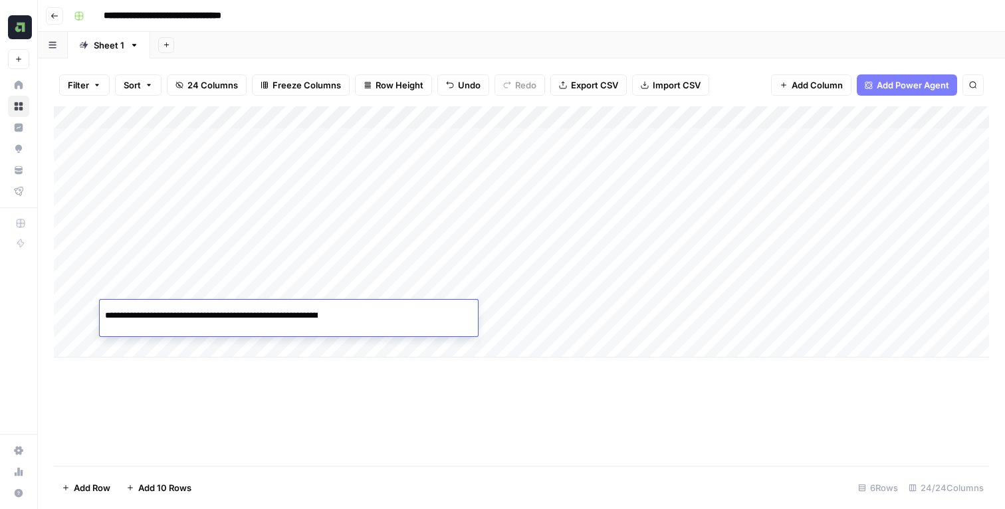
scroll to position [0, 272]
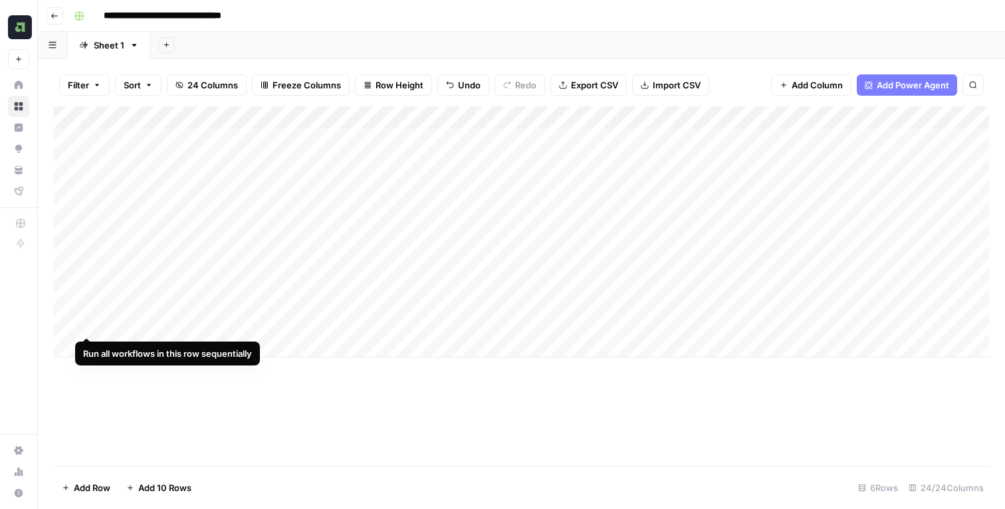
click at [88, 309] on div "Add Column" at bounding box center [522, 231] width 936 height 251
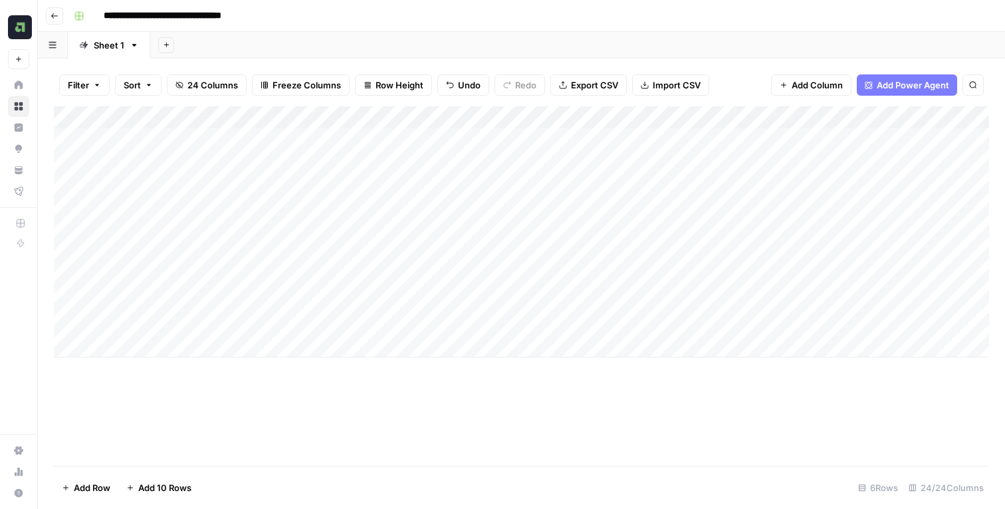
click at [384, 32] on div "Add Sheet" at bounding box center [577, 45] width 855 height 27
click at [364, 48] on div "Add Sheet" at bounding box center [577, 45] width 855 height 27
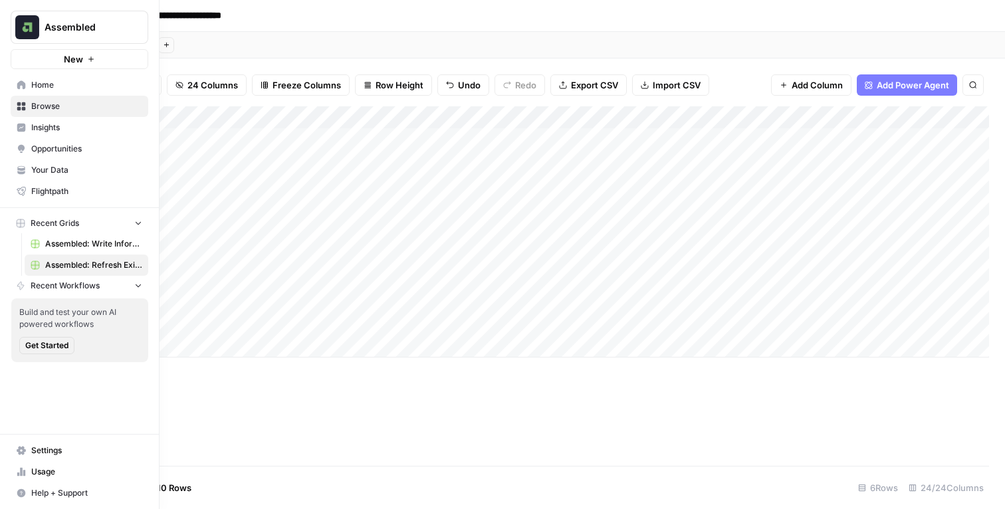
click at [25, 88] on icon at bounding box center [21, 84] width 9 height 9
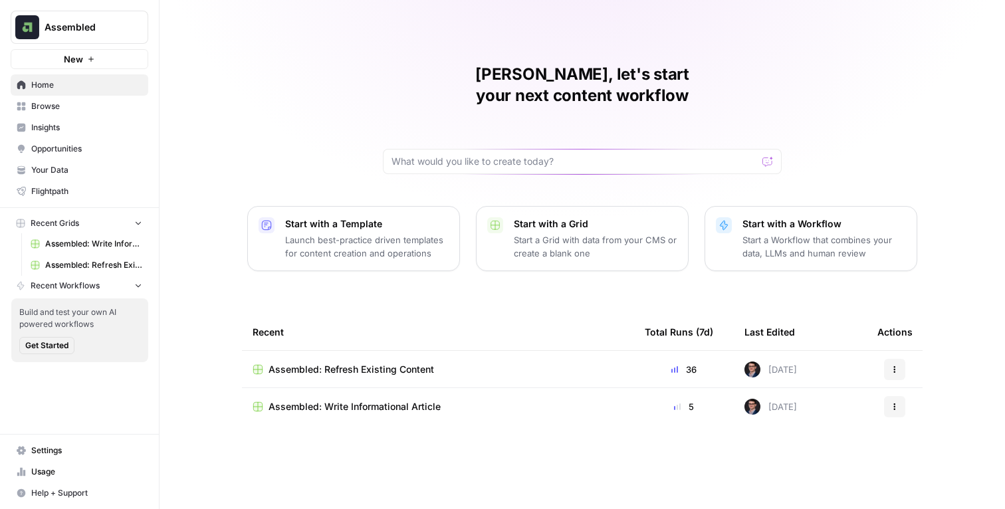
click at [390, 233] on p "Launch best-practice driven templates for content creation and operations" at bounding box center [367, 246] width 164 height 27
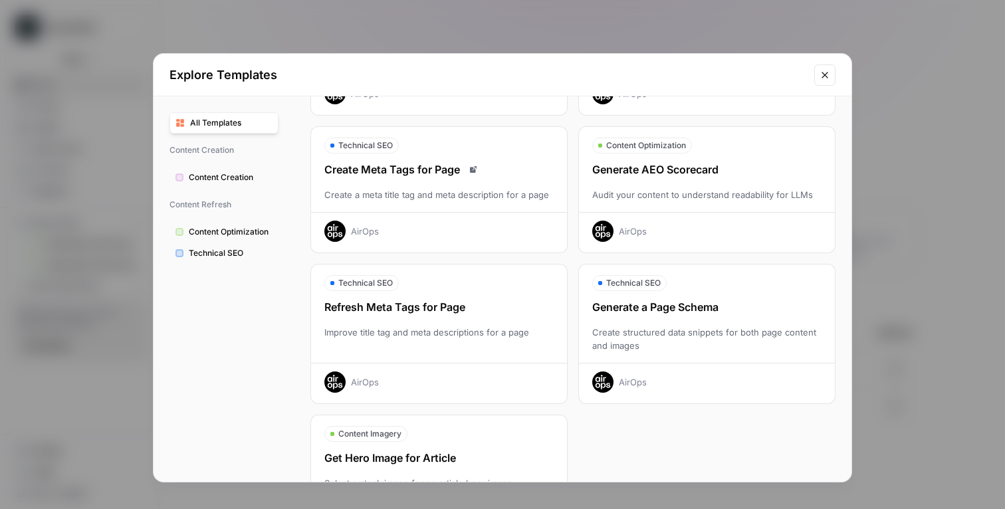
scroll to position [324, 0]
click at [517, 178] on div "Create Meta Tags for Page" at bounding box center [439, 171] width 256 height 16
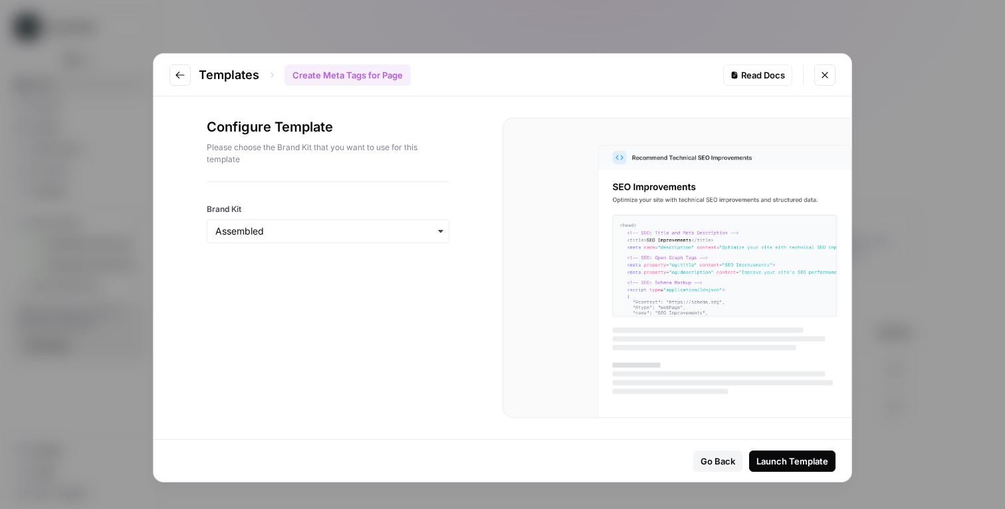
click at [774, 461] on div "Launch Template" at bounding box center [793, 461] width 72 height 13
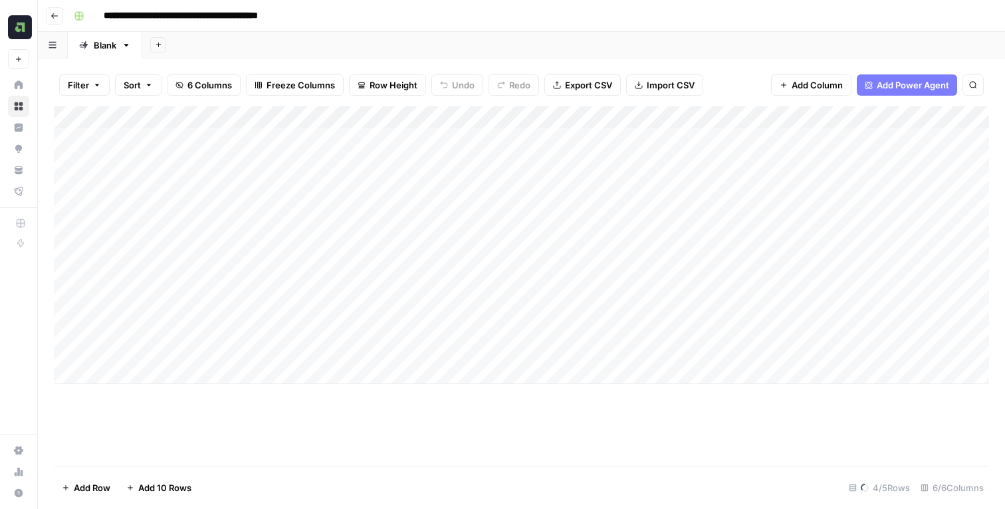
click at [564, 41] on div "Add Sheet" at bounding box center [573, 45] width 863 height 27
click at [105, 20] on input "**********" at bounding box center [208, 15] width 221 height 21
type input "**********"
click at [615, 37] on div "Add Sheet" at bounding box center [573, 45] width 863 height 27
click at [597, 36] on div "Add Sheet" at bounding box center [573, 45] width 863 height 27
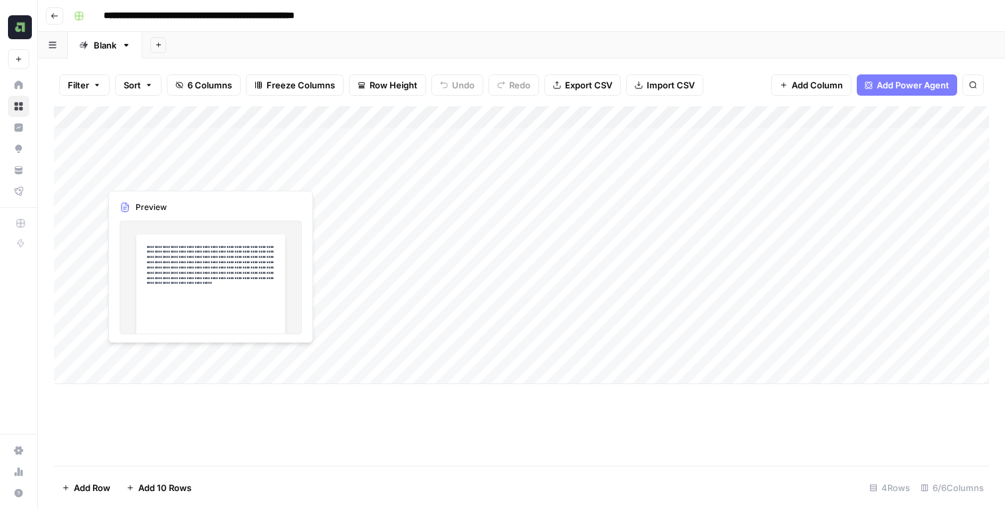
click at [275, 181] on div "Add Column" at bounding box center [522, 245] width 936 height 278
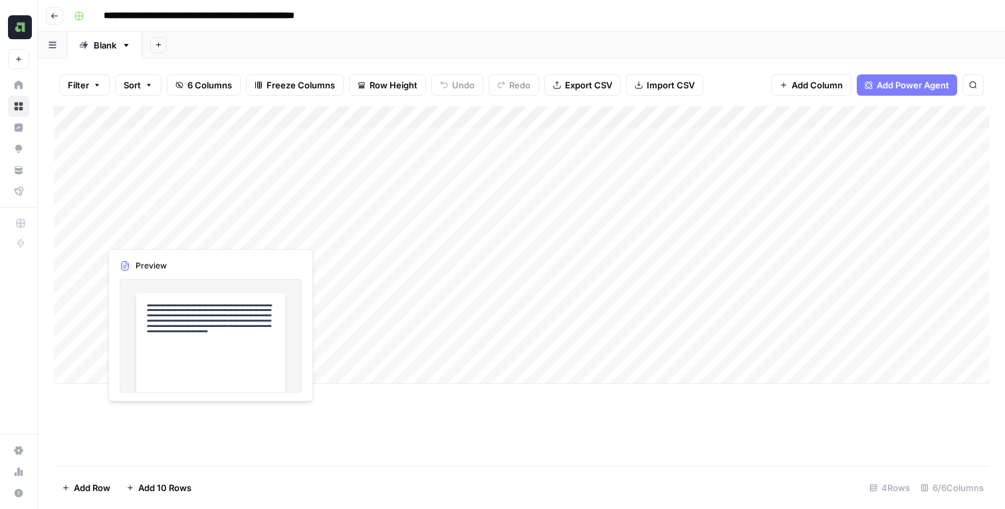
click at [281, 228] on div "Add Column" at bounding box center [522, 245] width 936 height 278
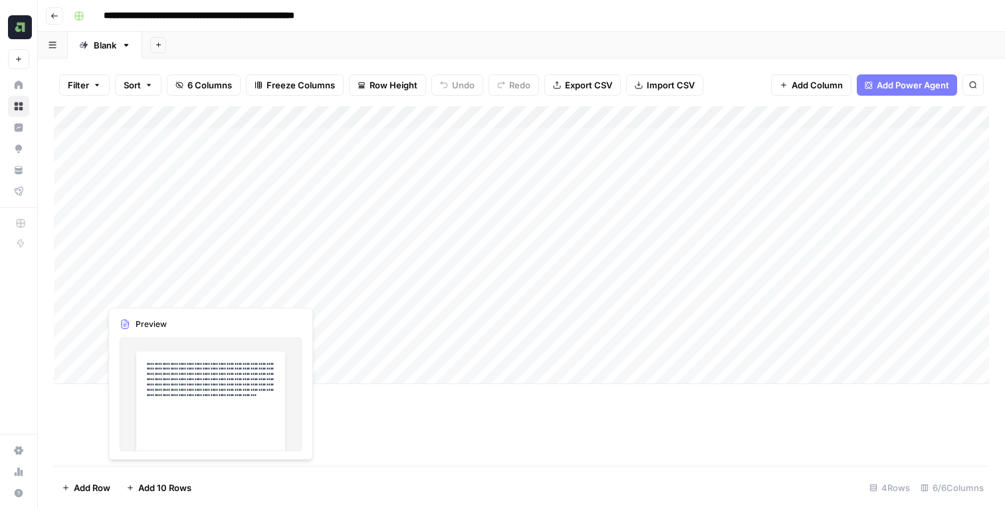
click at [274, 277] on div "Add Column" at bounding box center [522, 245] width 936 height 278
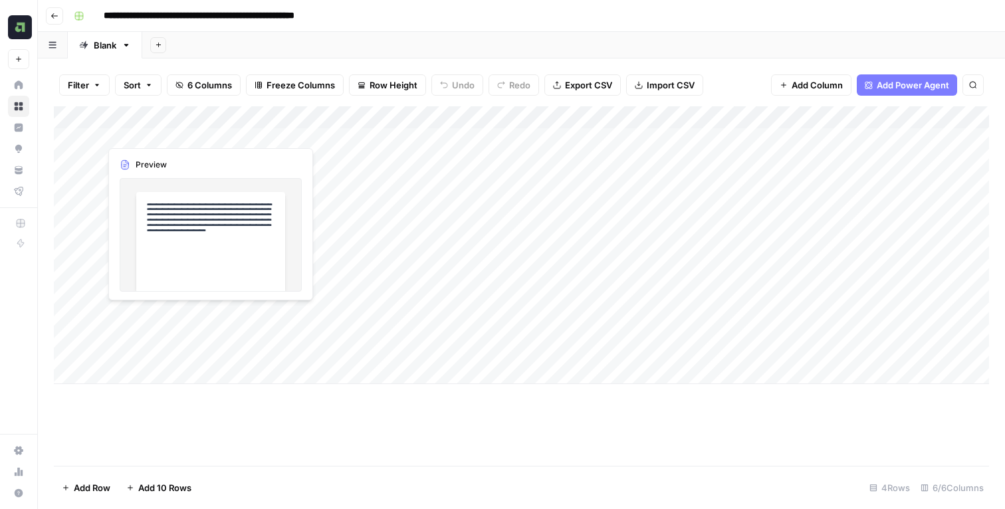
click at [266, 339] on div "Add Column" at bounding box center [522, 245] width 936 height 278
click at [408, 15] on div "**********" at bounding box center [530, 15] width 924 height 21
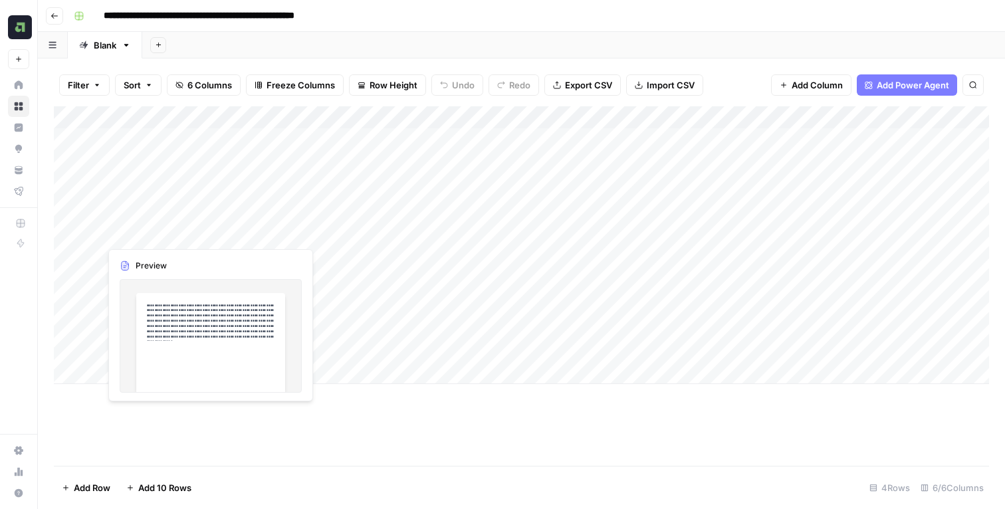
click at [276, 178] on div "Add Column" at bounding box center [522, 245] width 936 height 278
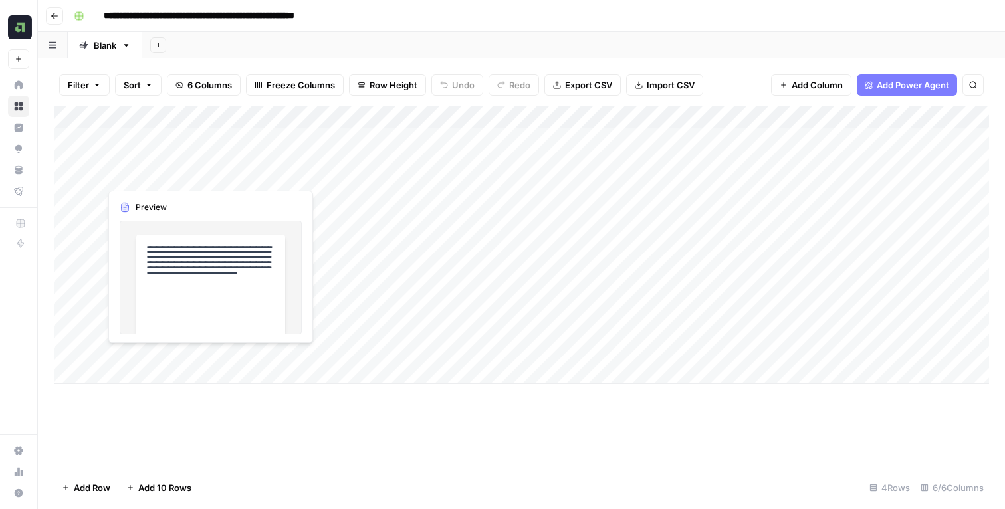
click at [271, 176] on div "Add Column" at bounding box center [522, 245] width 936 height 278
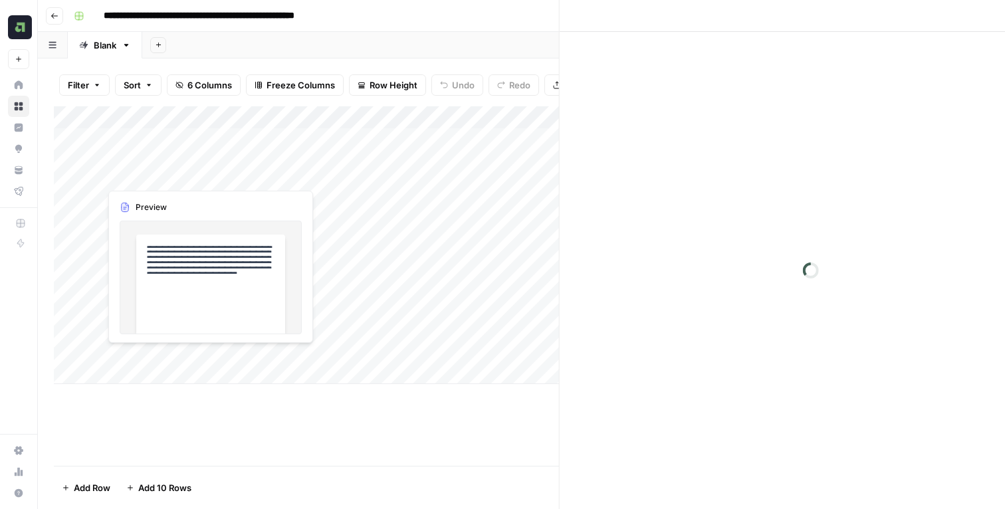
click at [271, 176] on div at bounding box center [212, 157] width 225 height 61
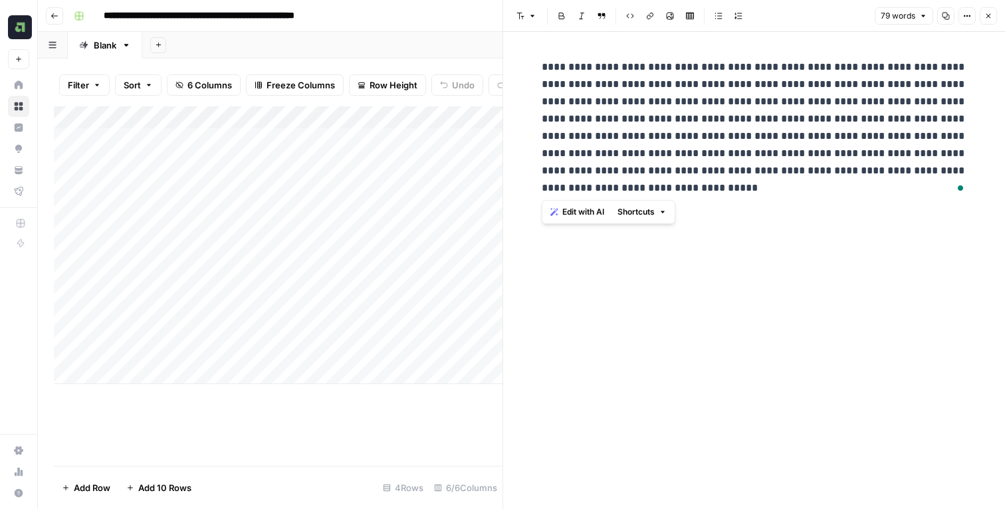
drag, startPoint x: 680, startPoint y: 194, endPoint x: 527, endPoint y: 53, distance: 208.5
click at [527, 53] on div "**********" at bounding box center [754, 270] width 502 height 477
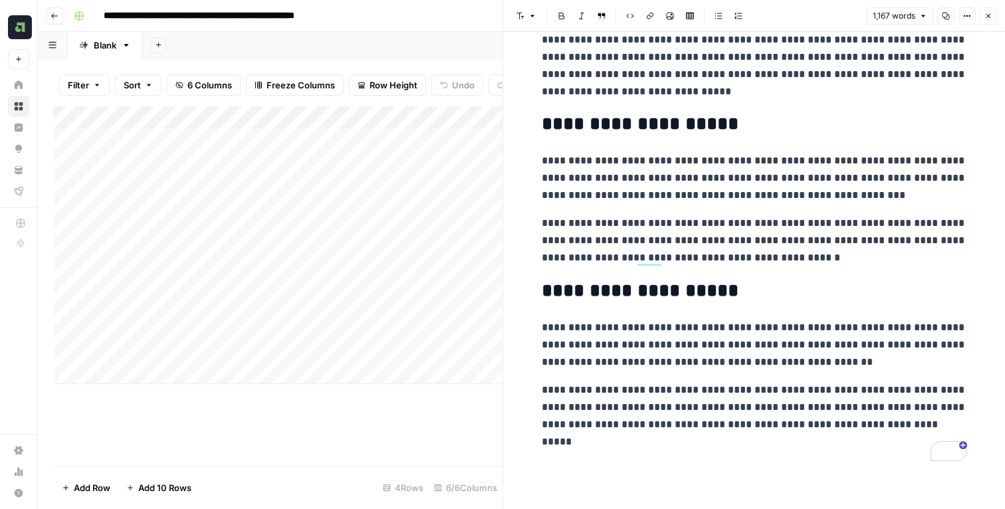
click at [990, 17] on icon "button" at bounding box center [989, 16] width 8 height 8
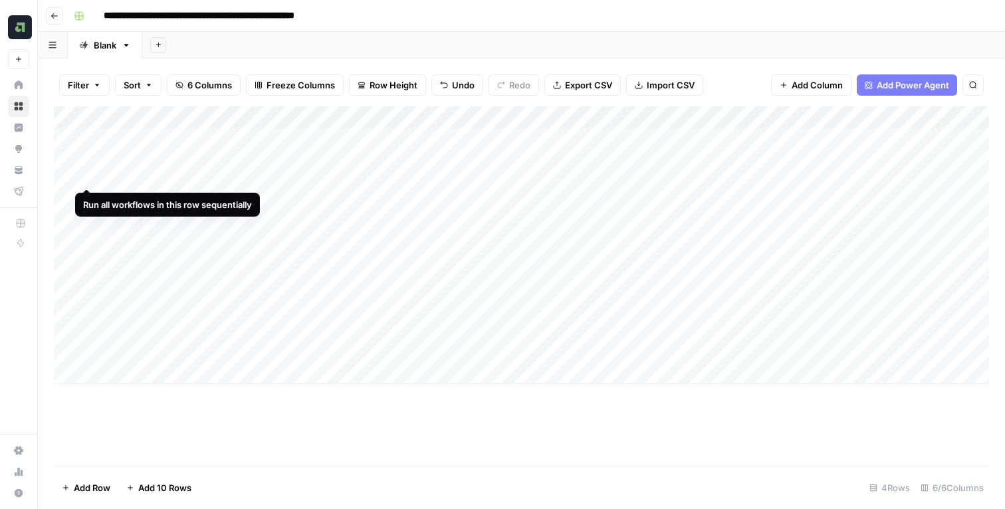
click at [86, 141] on div "Add Column" at bounding box center [522, 245] width 936 height 278
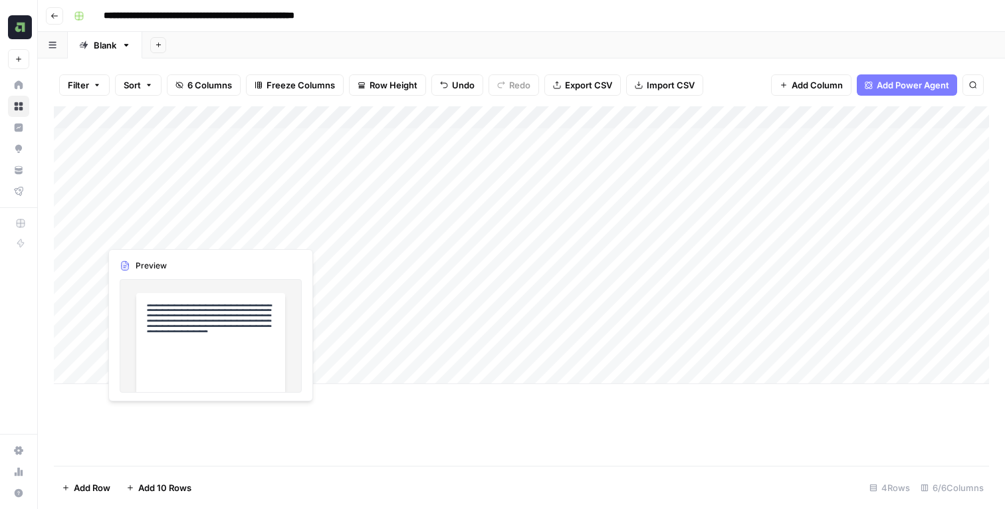
click at [257, 235] on div "Add Column" at bounding box center [522, 245] width 936 height 278
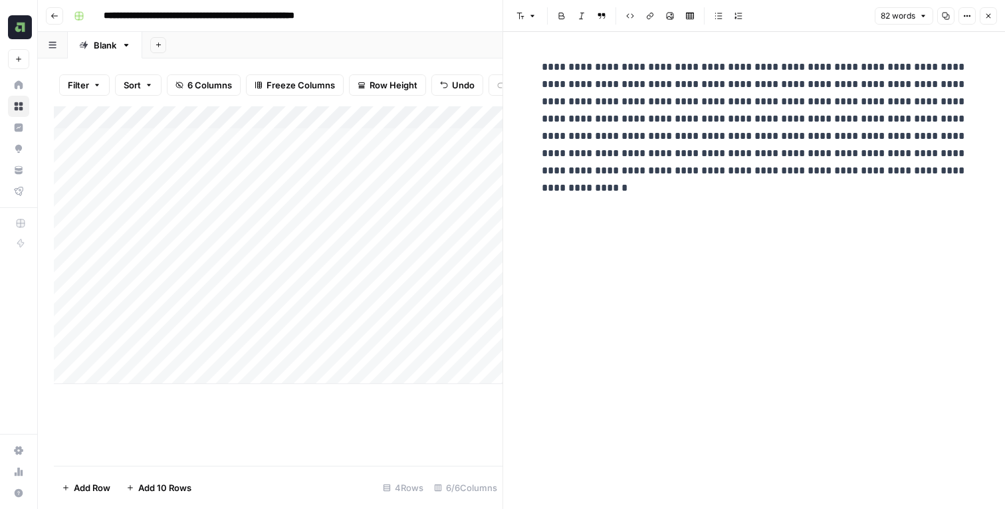
click at [737, 100] on p "**********" at bounding box center [755, 119] width 426 height 121
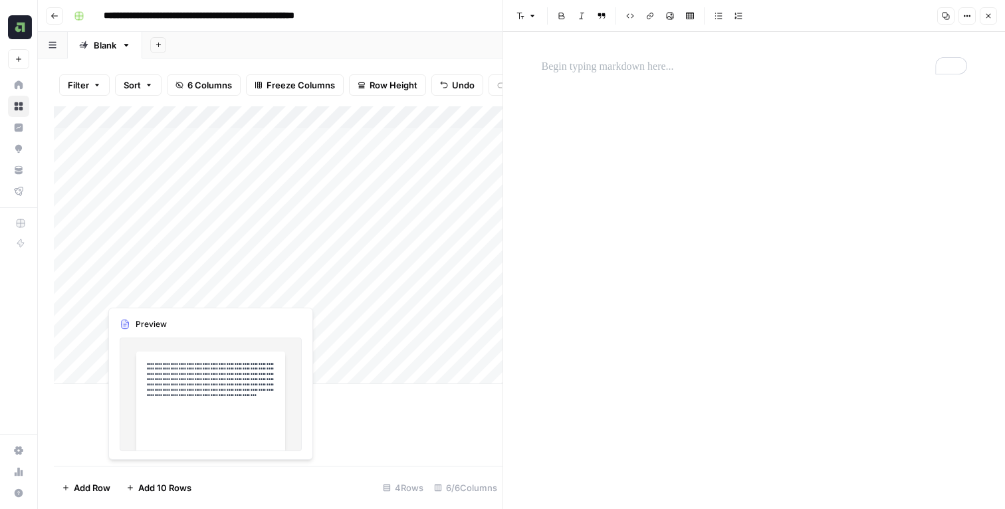
click at [237, 198] on div "Add Column" at bounding box center [278, 245] width 449 height 278
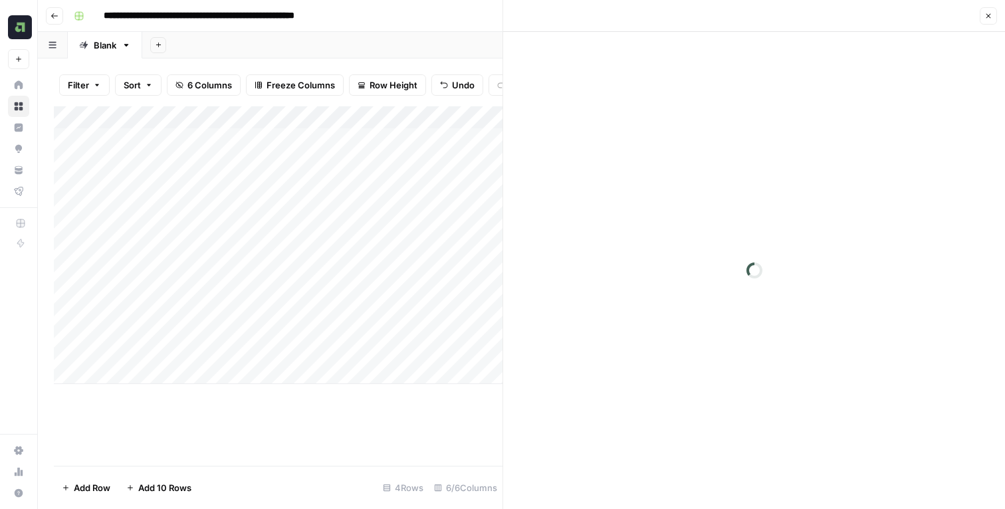
click at [237, 198] on div at bounding box center [212, 216] width 225 height 61
click at [702, 160] on div at bounding box center [755, 270] width 442 height 477
click at [659, 73] on p "To enrich screen reader interactions, please activate Accessibility in Grammarl…" at bounding box center [755, 67] width 426 height 17
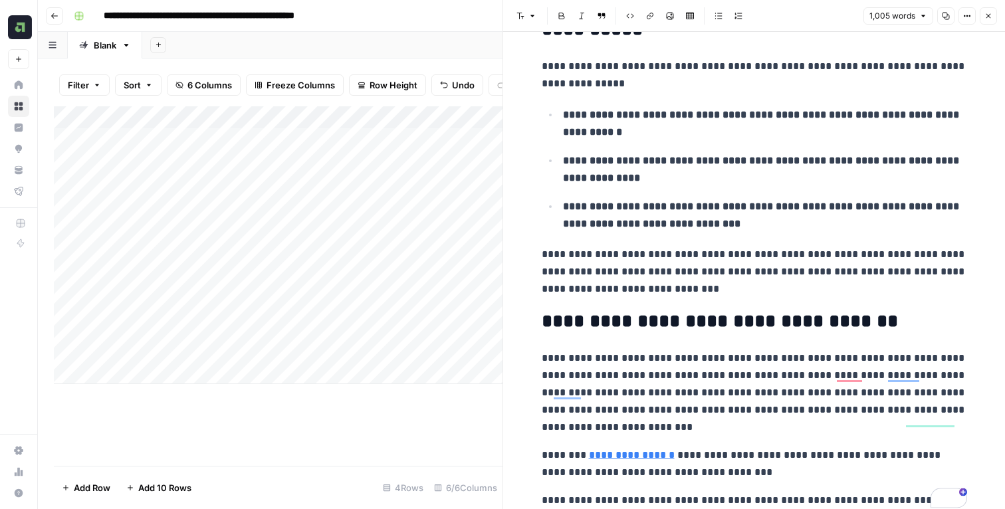
scroll to position [3338, 0]
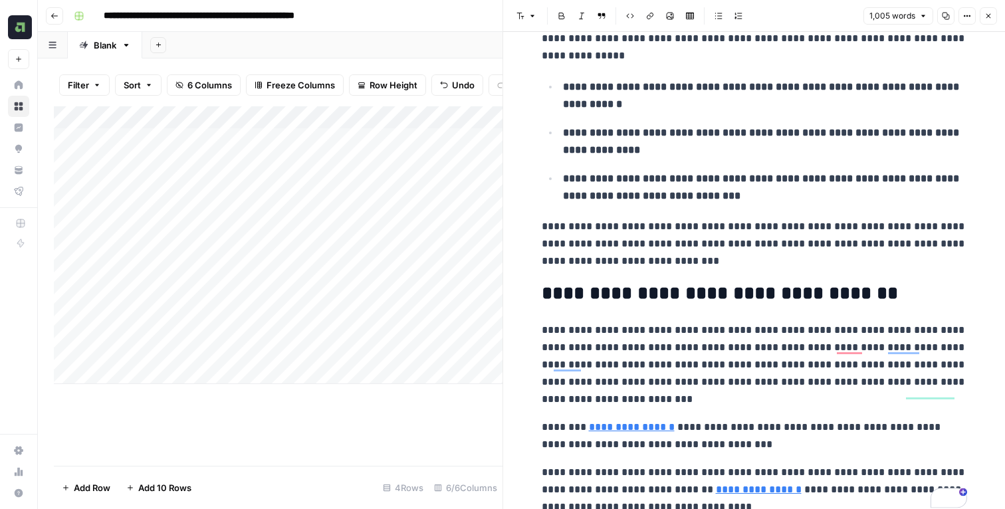
click at [992, 22] on button "Close" at bounding box center [988, 15] width 17 height 17
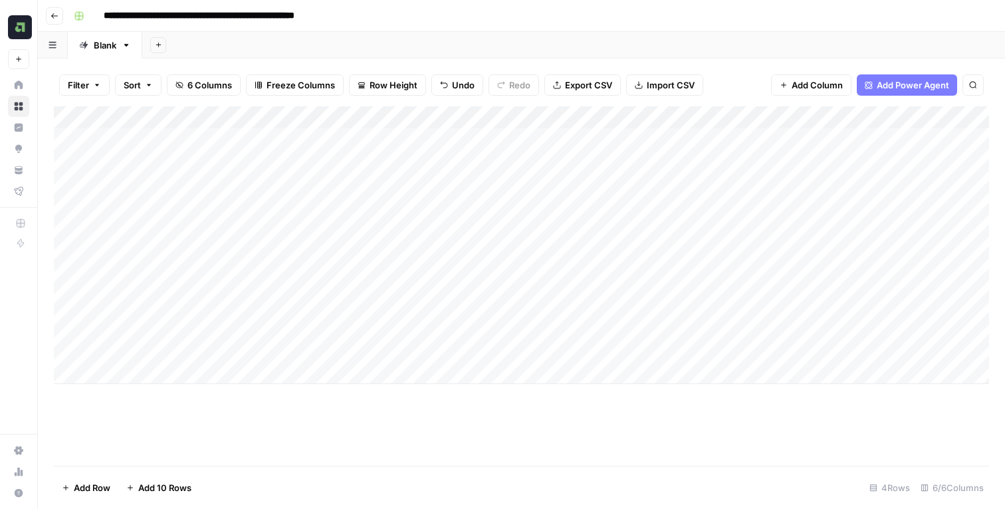
click at [87, 196] on div "Add Column" at bounding box center [522, 245] width 936 height 278
click at [484, 44] on div "Add Sheet" at bounding box center [573, 45] width 863 height 27
click at [309, 255] on div "Add Column" at bounding box center [522, 245] width 936 height 278
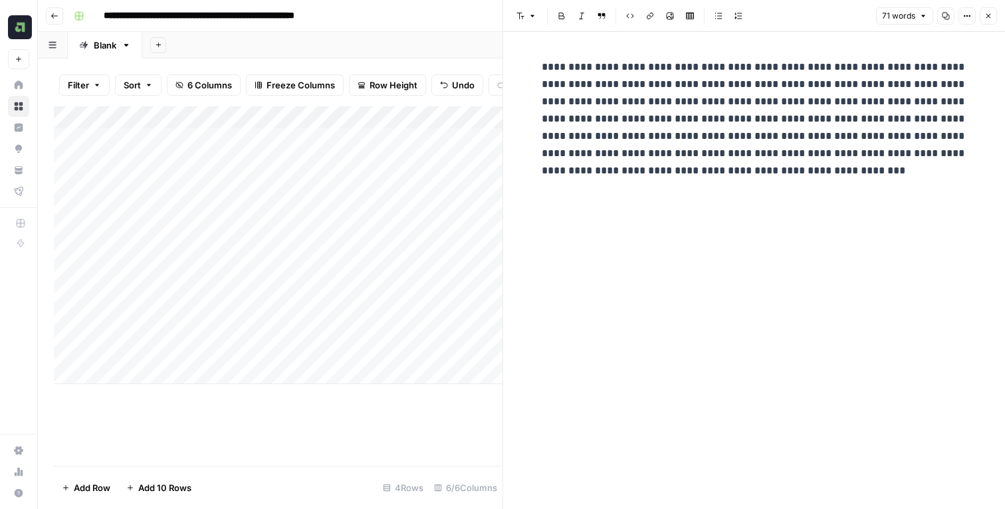
click at [309, 255] on div "Add Column" at bounding box center [278, 245] width 449 height 278
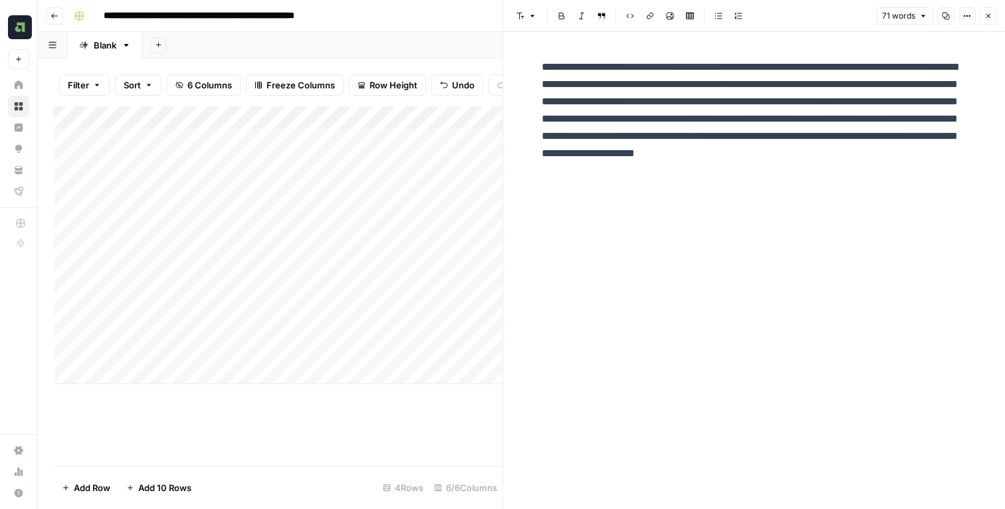
click at [307, 317] on div "Add Column" at bounding box center [278, 245] width 449 height 278
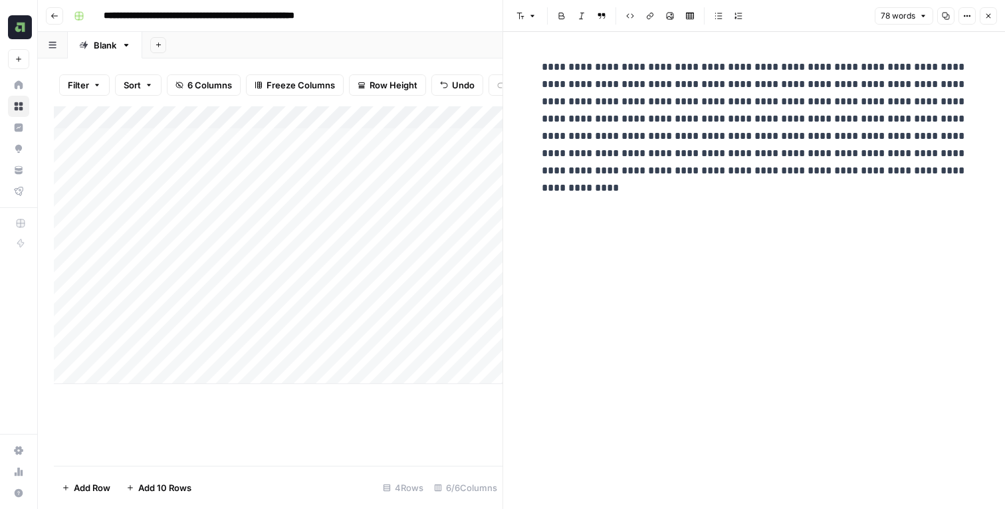
click at [303, 291] on div "Add Column" at bounding box center [278, 245] width 449 height 278
click at [249, 293] on div at bounding box center [212, 274] width 225 height 61
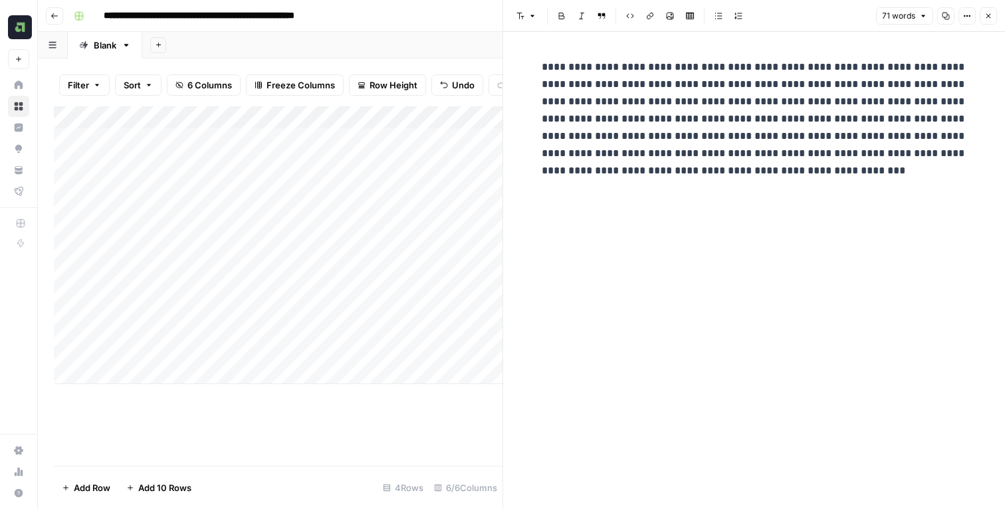
click at [249, 293] on div at bounding box center [212, 274] width 225 height 61
drag, startPoint x: 835, startPoint y: 180, endPoint x: 462, endPoint y: 41, distance: 398.1
click at [462, 41] on body "**********" at bounding box center [502, 254] width 1005 height 509
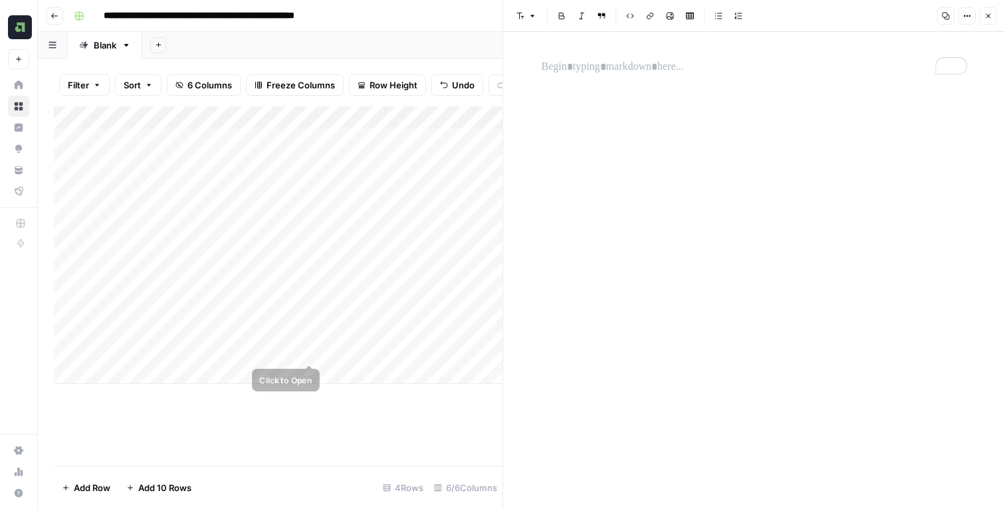
click at [275, 314] on div "Add Column" at bounding box center [278, 245] width 449 height 278
click at [184, 303] on div "Add Column" at bounding box center [278, 245] width 449 height 278
click at [186, 315] on div "Add Column" at bounding box center [278, 245] width 449 height 278
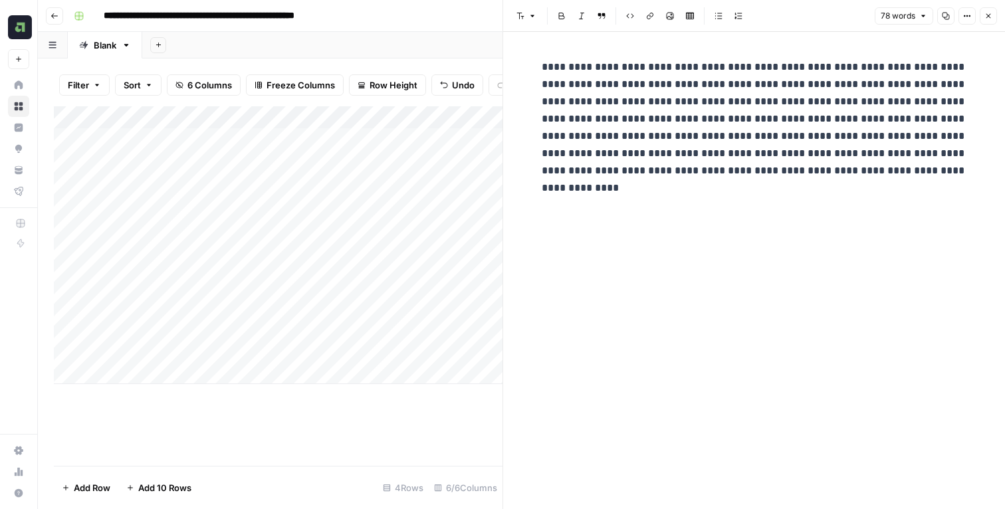
click at [643, 206] on div "**********" at bounding box center [755, 270] width 442 height 477
drag, startPoint x: 643, startPoint y: 194, endPoint x: 510, endPoint y: 47, distance: 198.2
click at [510, 47] on div "**********" at bounding box center [754, 270] width 502 height 477
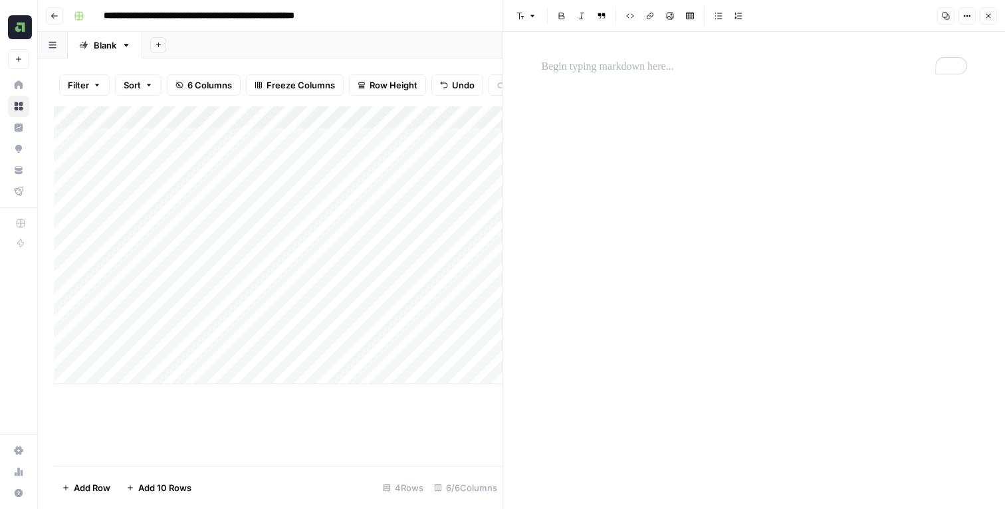
click at [452, 32] on div "Add Sheet" at bounding box center [573, 45] width 863 height 27
click at [240, 272] on div "Add Column" at bounding box center [278, 245] width 449 height 278
click at [664, 68] on p "To enrich screen reader interactions, please activate Accessibility in Grammarl…" at bounding box center [755, 67] width 426 height 17
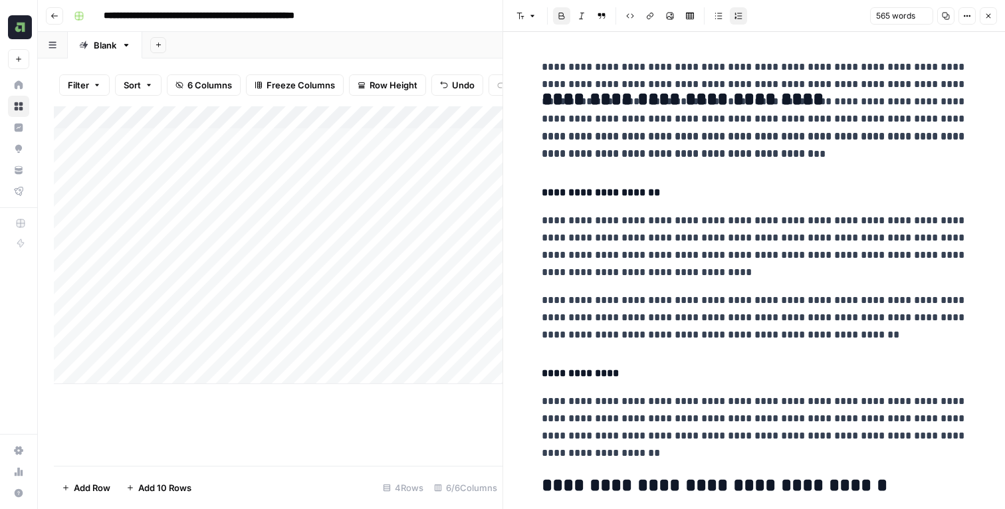
scroll to position [936, 0]
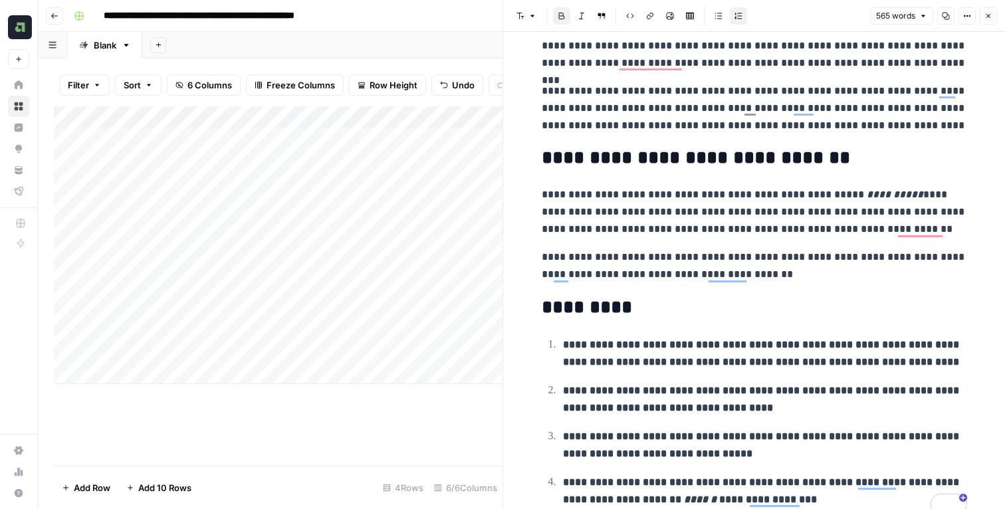
click at [988, 21] on button "Close" at bounding box center [988, 15] width 17 height 17
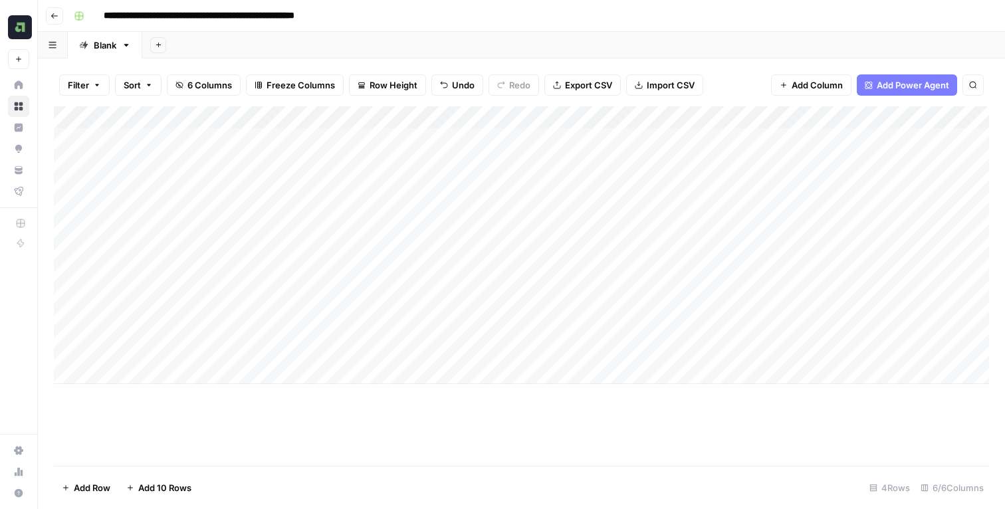
click at [82, 254] on div "Add Column" at bounding box center [522, 245] width 936 height 278
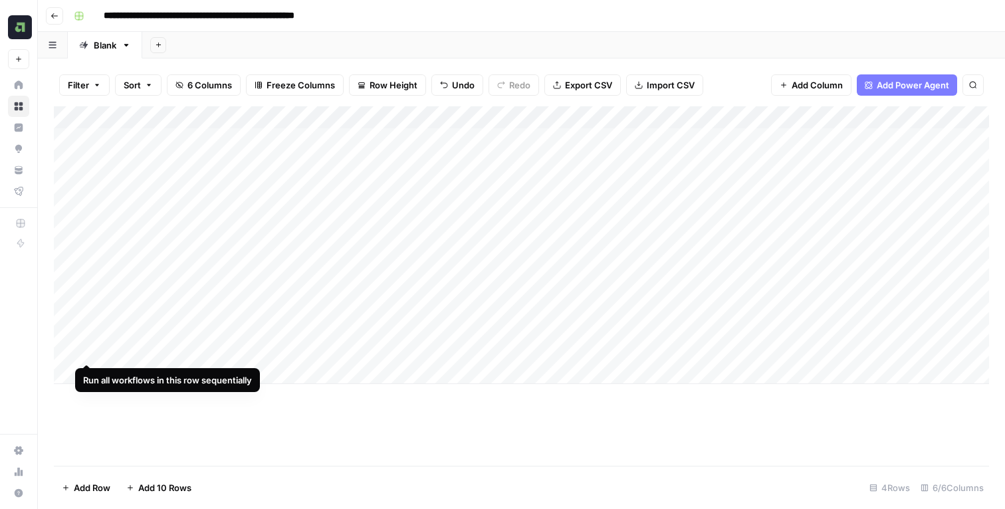
click at [86, 316] on div "Add Column" at bounding box center [522, 245] width 936 height 278
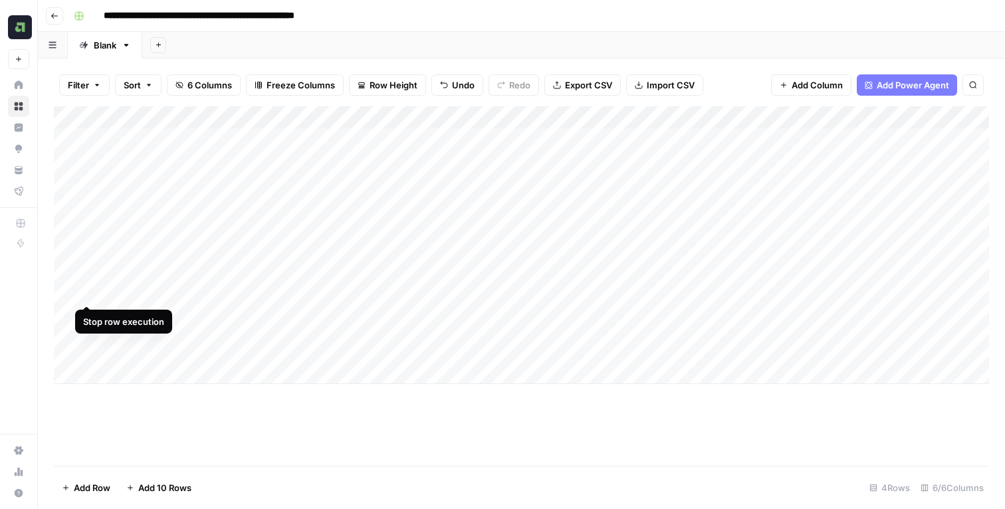
click at [86, 257] on div "Add Column" at bounding box center [522, 245] width 936 height 278
click at [233, 271] on div "Add Column" at bounding box center [522, 245] width 936 height 278
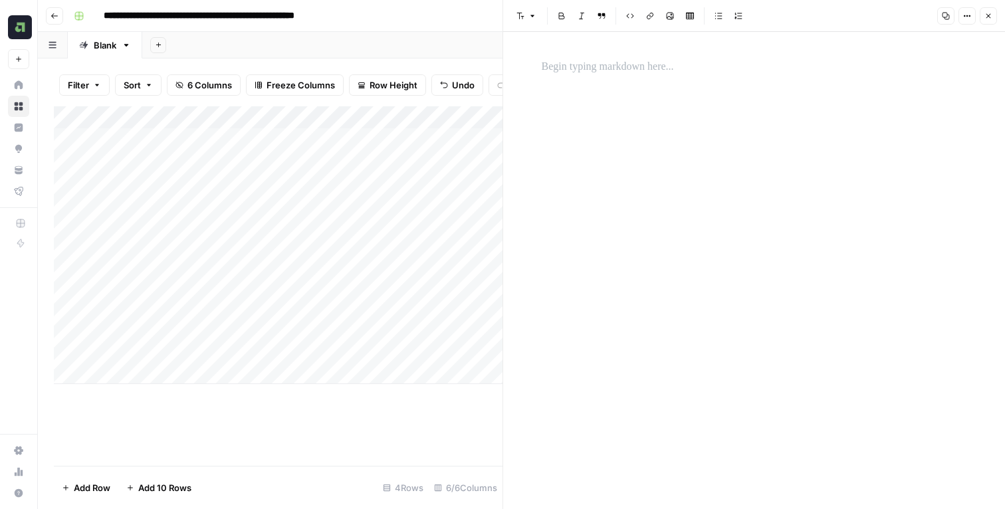
click at [655, 110] on div at bounding box center [755, 270] width 442 height 477
click at [658, 65] on p at bounding box center [755, 67] width 426 height 17
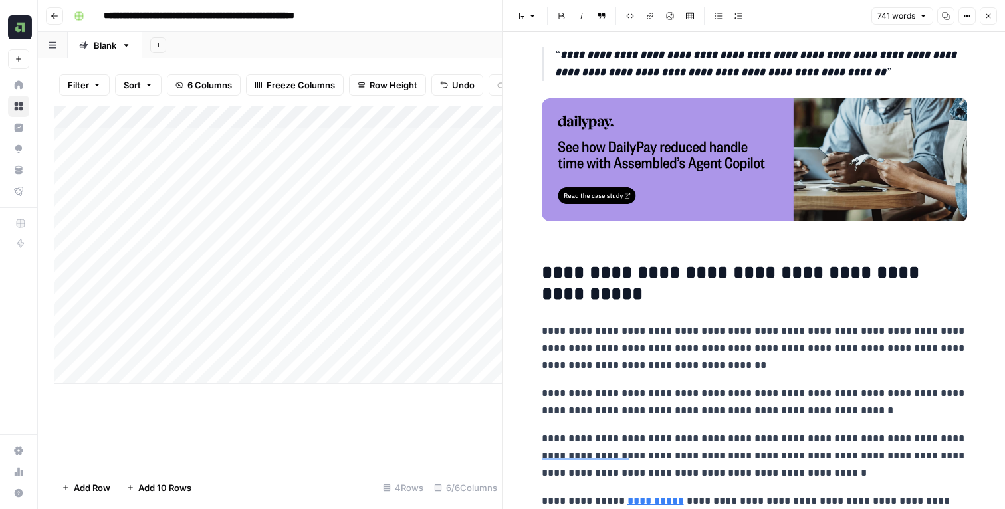
scroll to position [1297, 0]
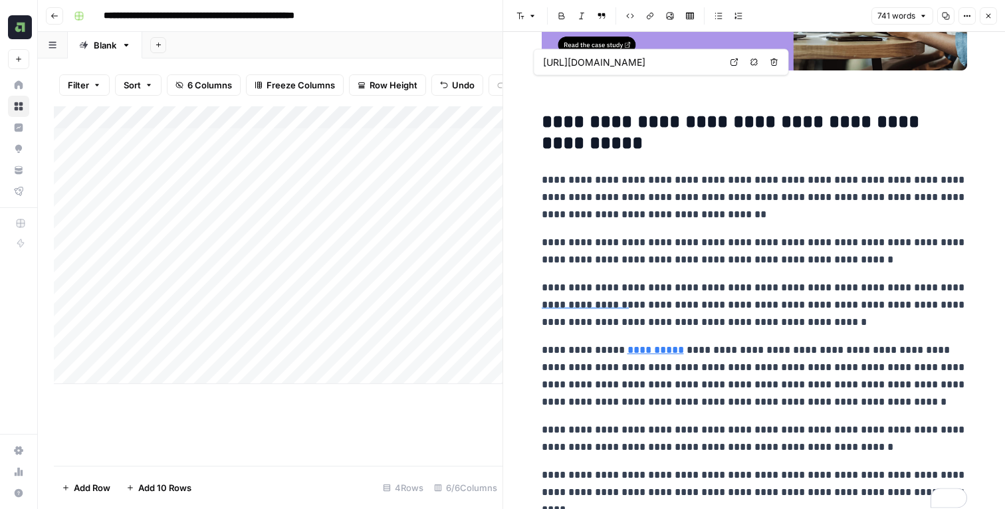
click at [995, 15] on button "Close" at bounding box center [988, 15] width 17 height 17
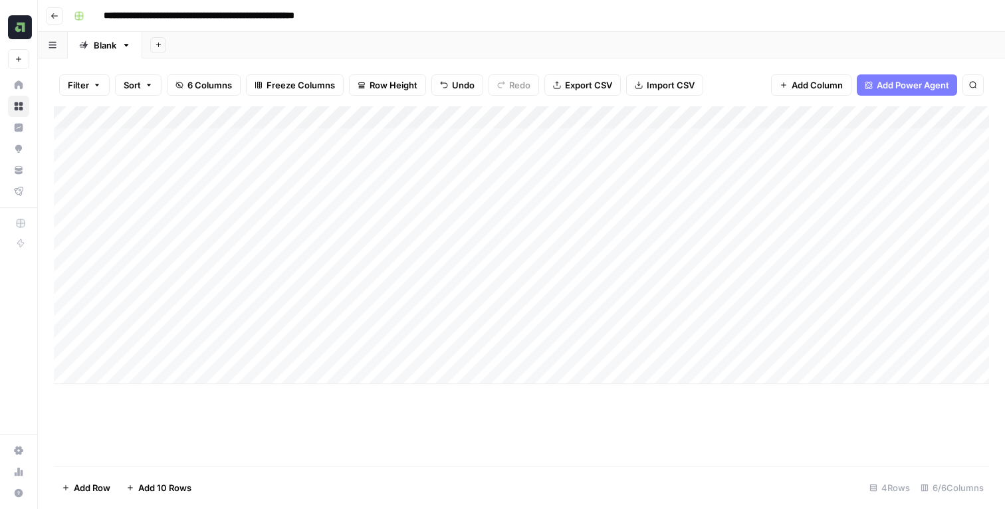
click at [84, 257] on div "Add Column" at bounding box center [522, 245] width 936 height 278
click at [750, 23] on div "**********" at bounding box center [530, 15] width 924 height 21
